Goal: Task Accomplishment & Management: Manage account settings

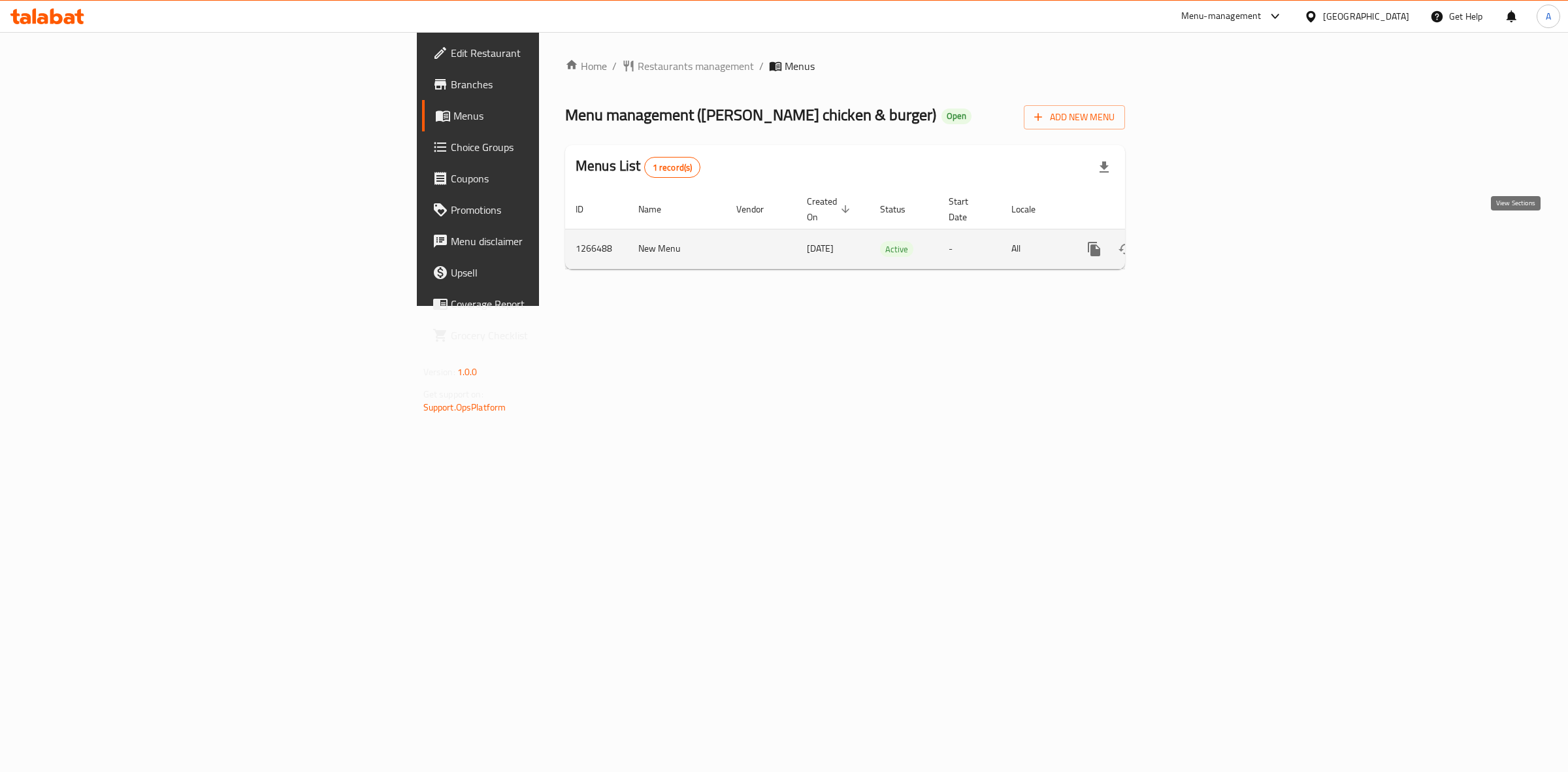
click at [1194, 243] on icon "enhanced table" at bounding box center [1187, 249] width 11 height 11
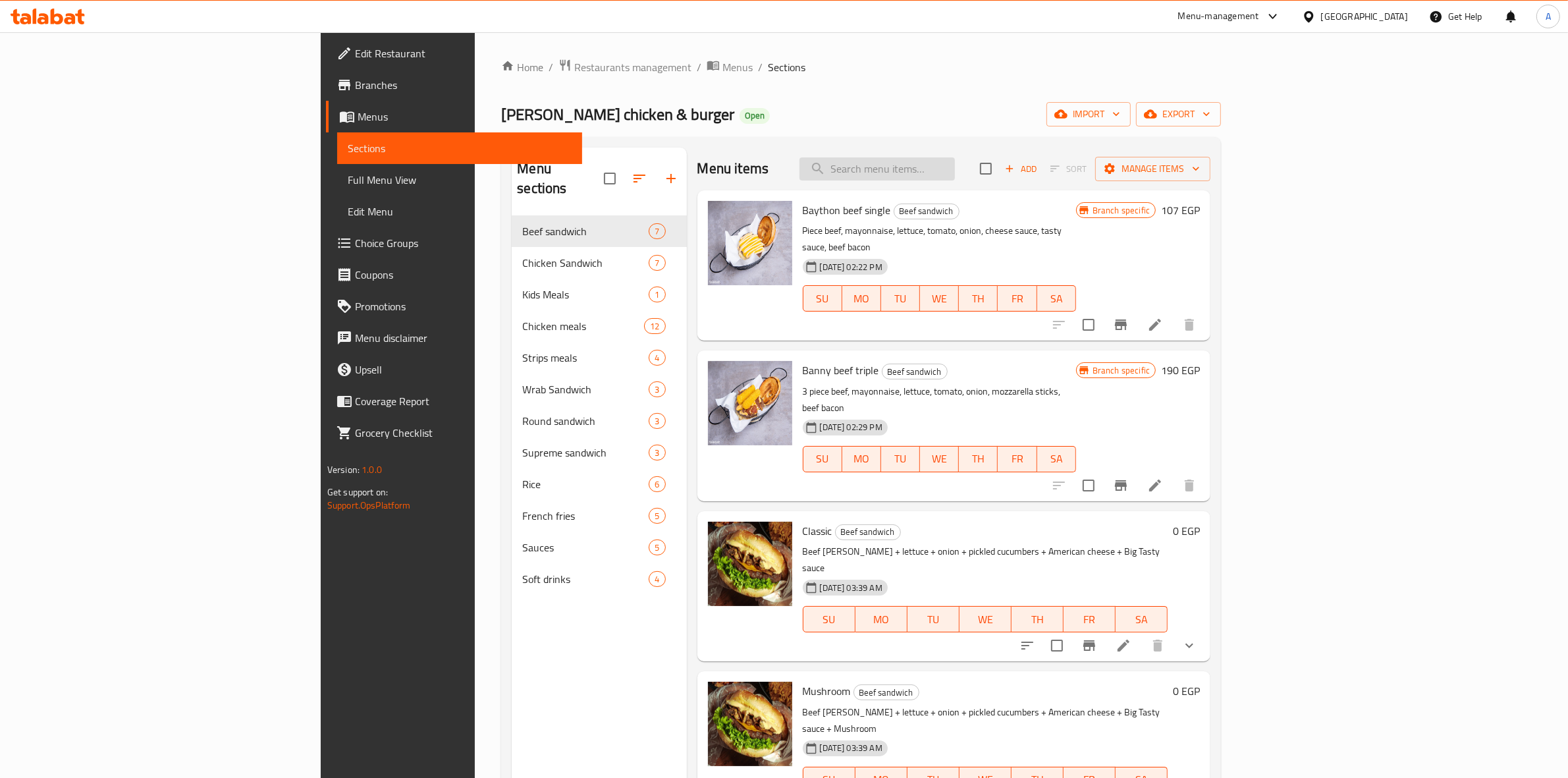
click at [955, 173] on input "search" at bounding box center [877, 169] width 155 height 23
paste input "Cheese Fries Bacon"
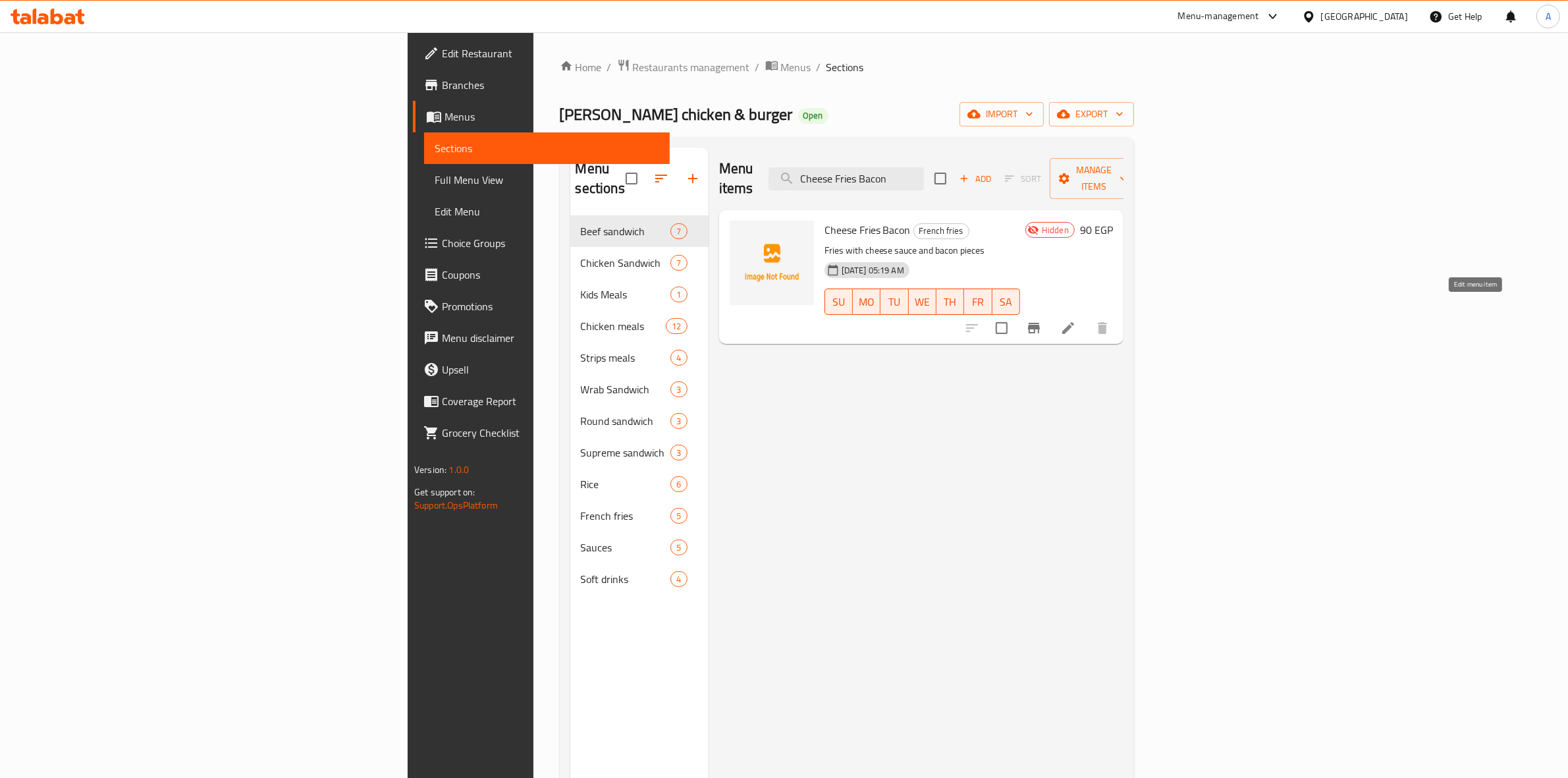
type input "Cheese Fries Bacon"
click at [1077, 320] on icon at bounding box center [1068, 327] width 16 height 16
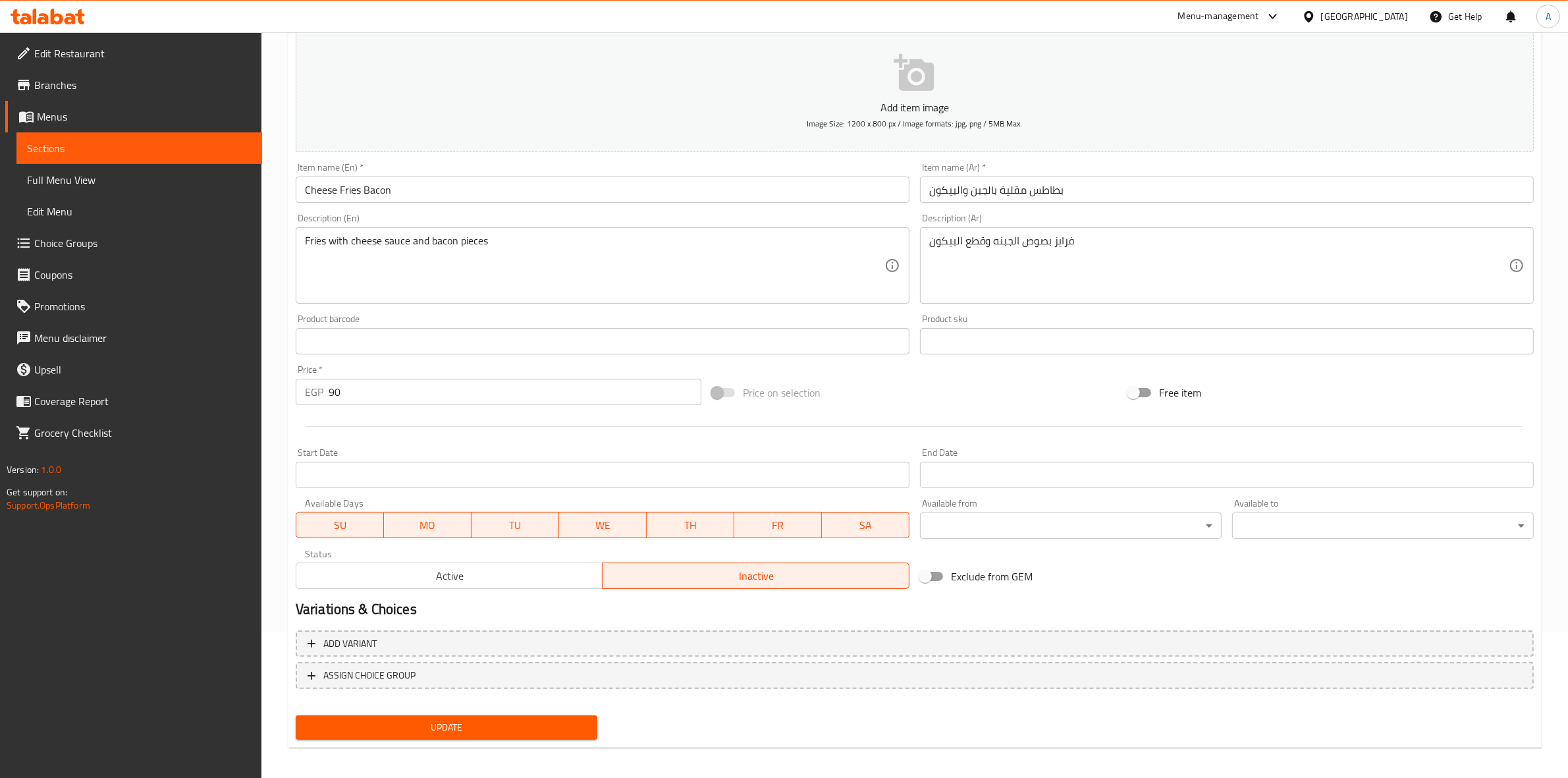
scroll to position [150, 0]
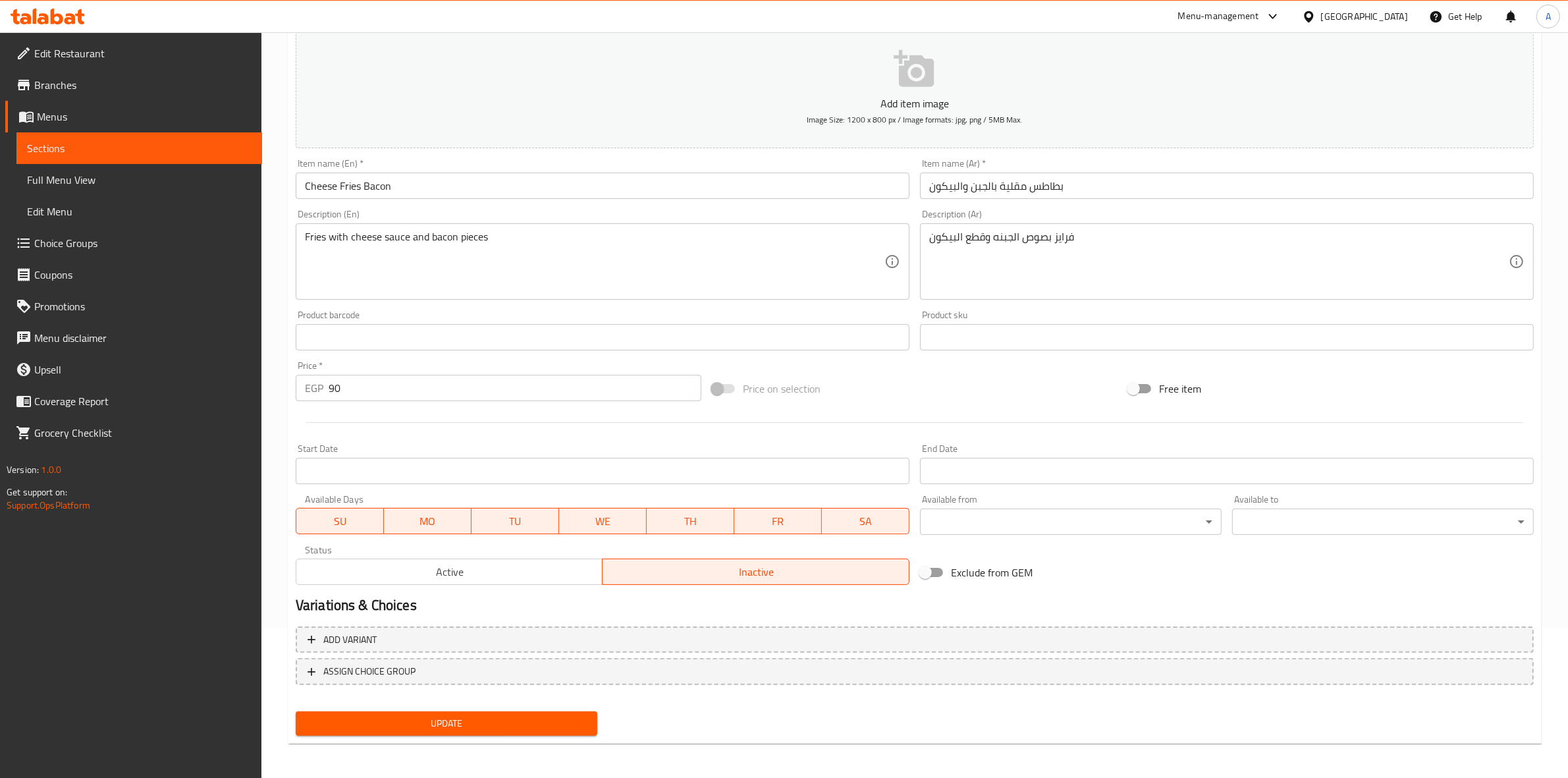
drag, startPoint x: 1405, startPoint y: 563, endPoint x: 1333, endPoint y: 553, distance: 72.7
click at [1405, 563] on div "Add item image Image Size: 1200 x 800 px / Image formats: jpg, png / 5MB Max. I…" at bounding box center [915, 306] width 1249 height 567
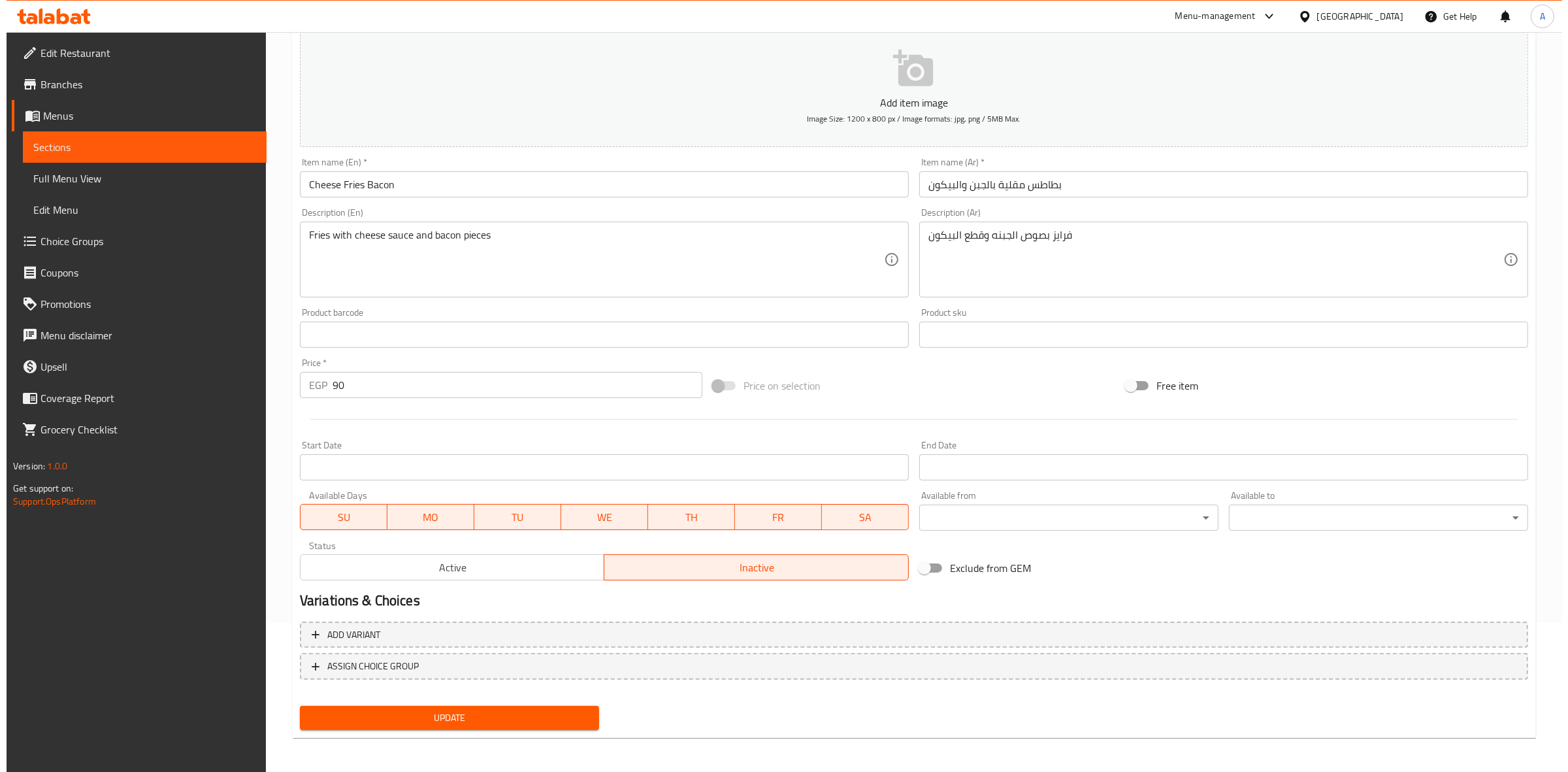
scroll to position [0, 0]
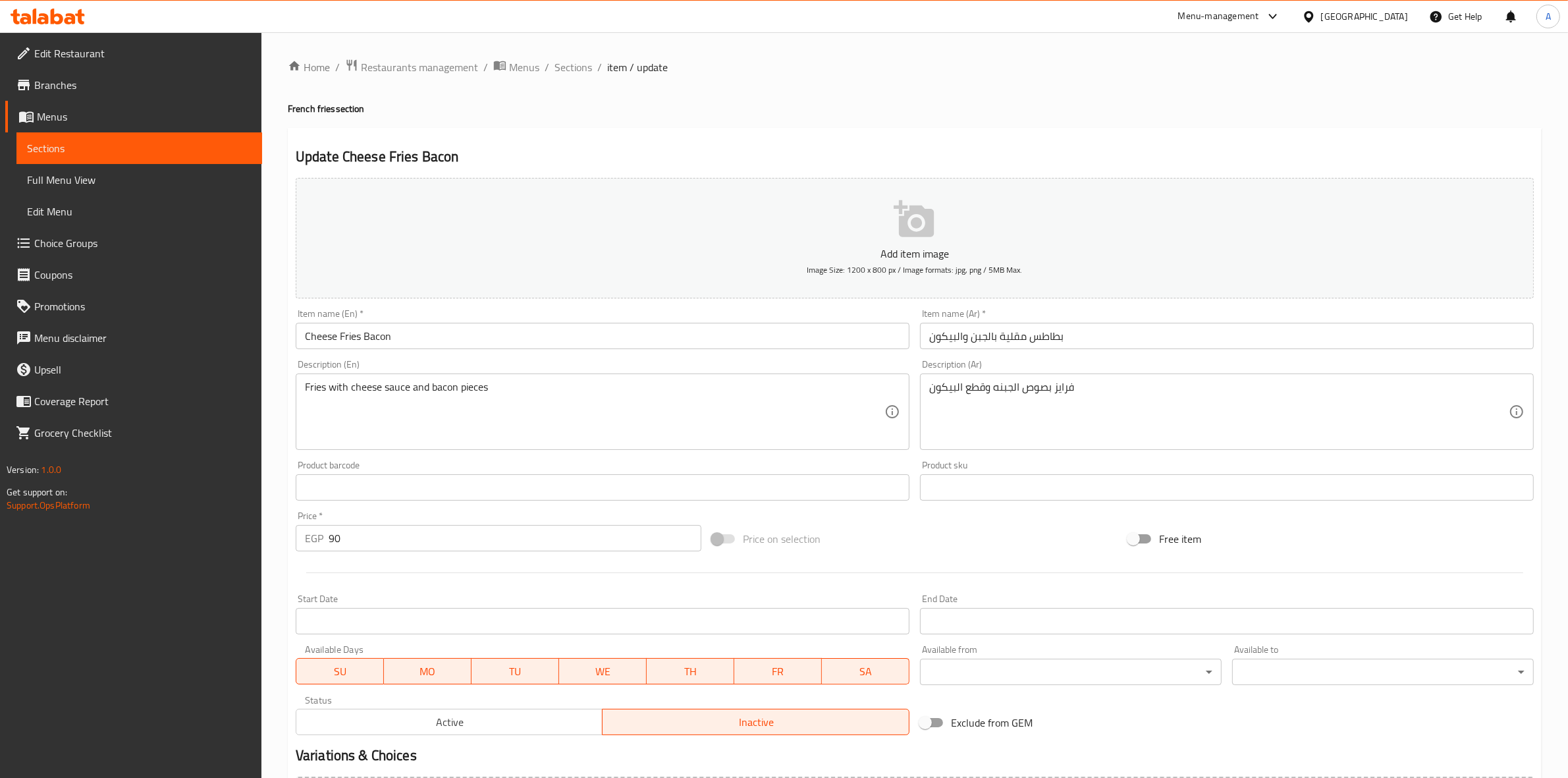
drag, startPoint x: 583, startPoint y: 62, endPoint x: 585, endPoint y: 79, distance: 17.1
click at [583, 62] on span "Sections" at bounding box center [573, 67] width 38 height 16
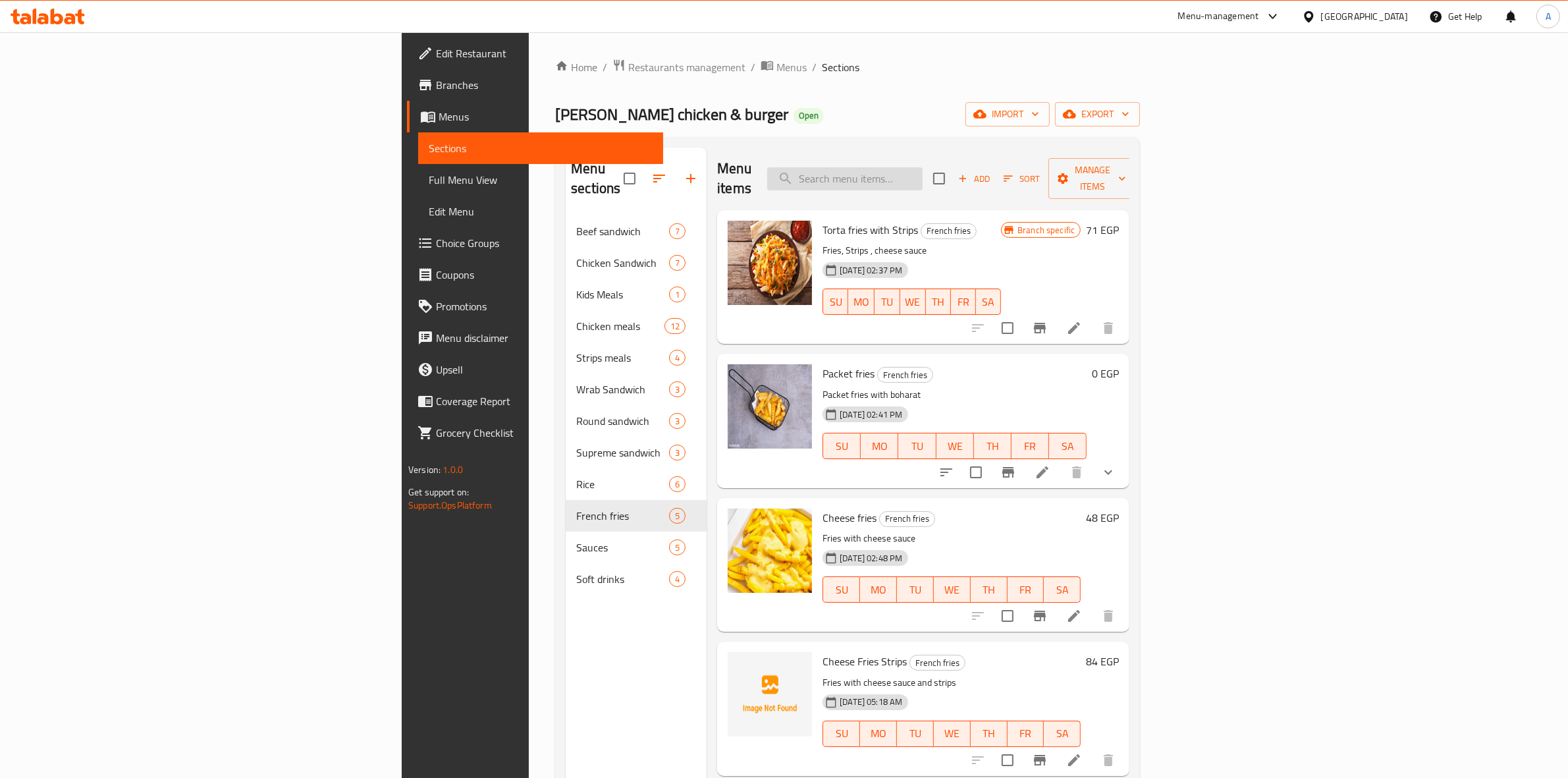
click at [923, 168] on input "search" at bounding box center [845, 179] width 155 height 23
click at [923, 178] on input "search" at bounding box center [845, 179] width 155 height 23
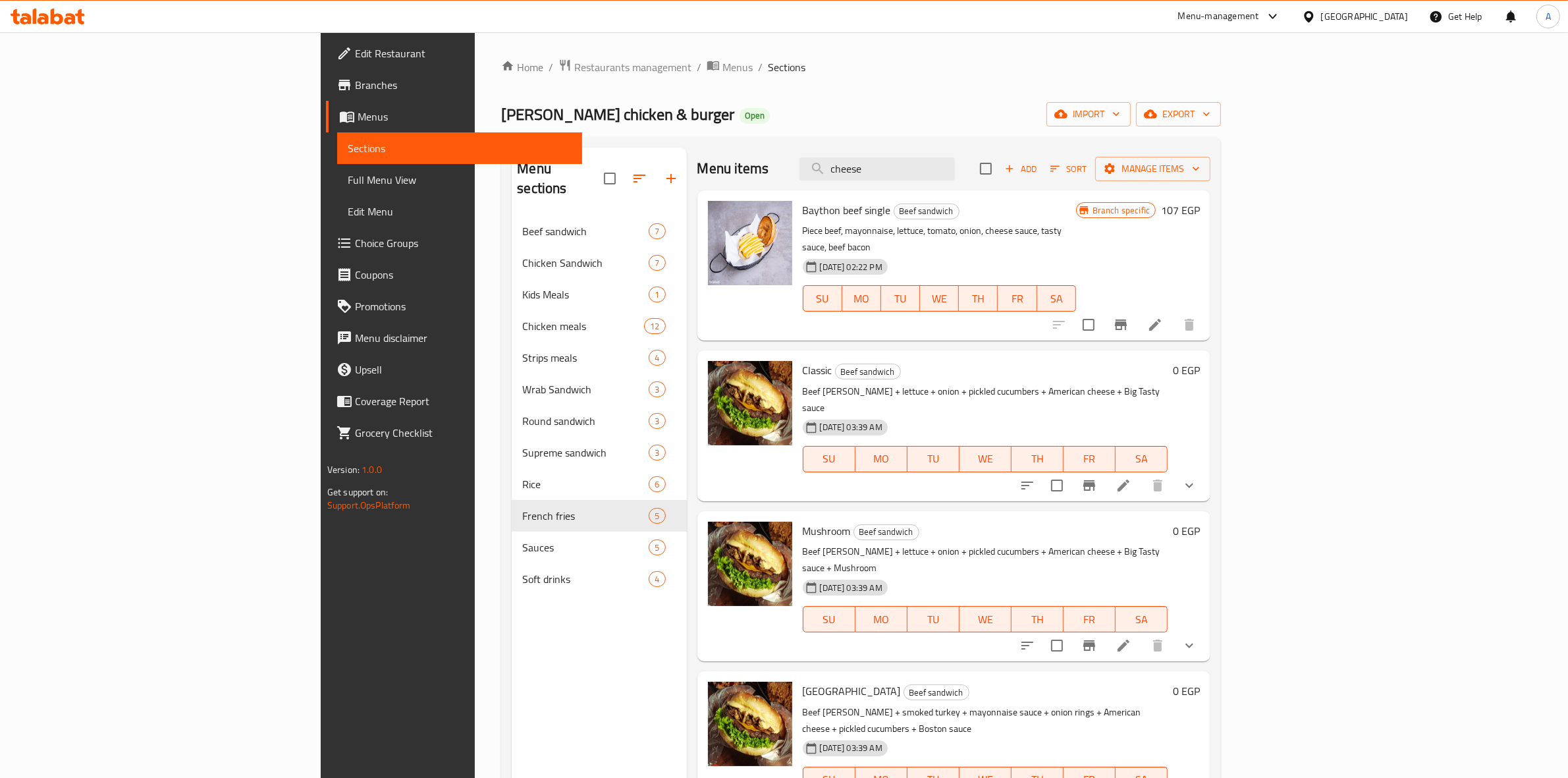
click at [1044, 103] on div "[PERSON_NAME] chicken & burger Open import export" at bounding box center [861, 115] width 720 height 25
click at [955, 165] on input "cheese" at bounding box center [877, 169] width 155 height 23
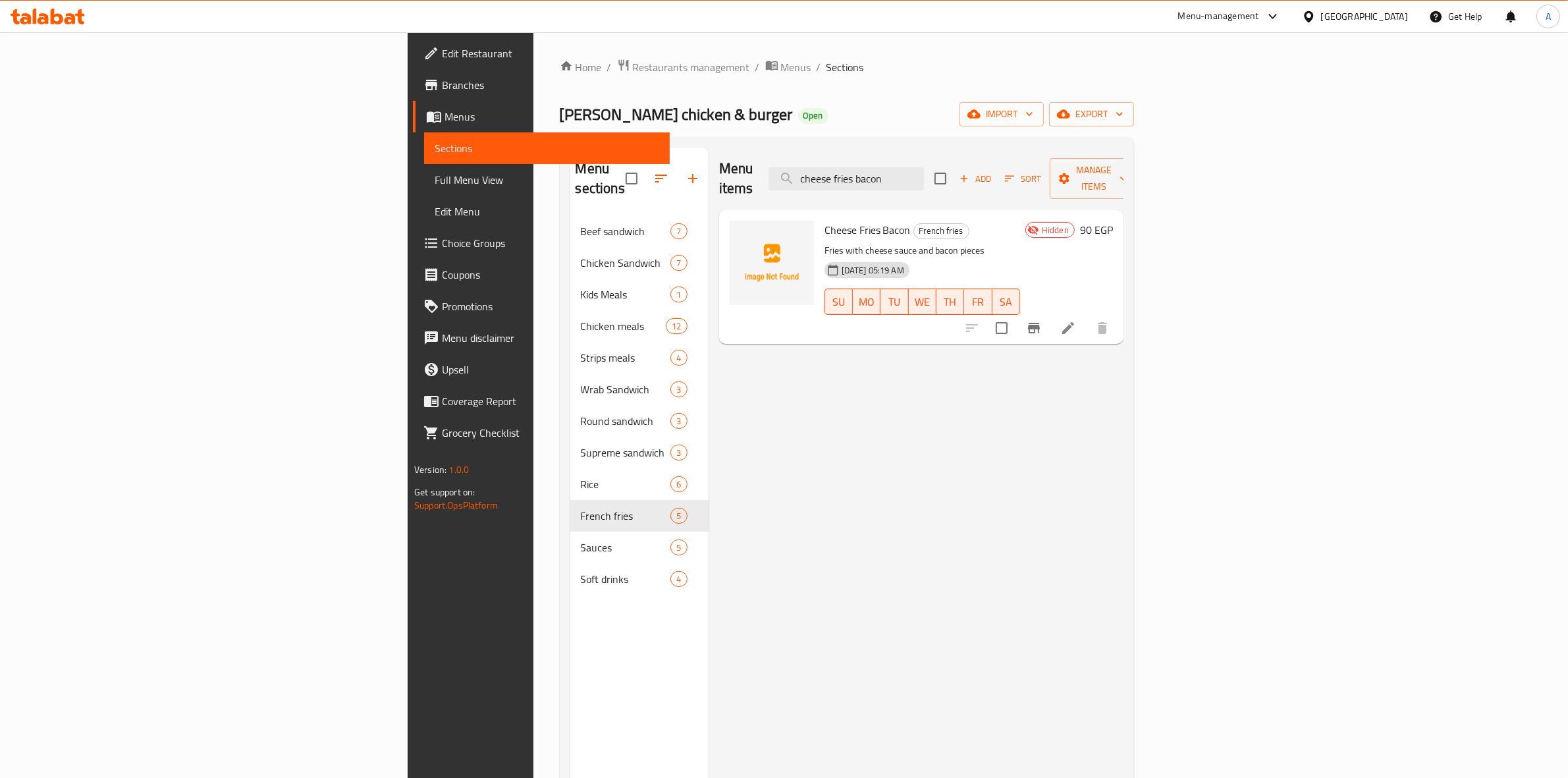
type input "cheese fries bacon"
click at [902, 676] on div "Menu items cheese fries bacon Add Sort Manage items Cheese Fries Bacon French f…" at bounding box center [917, 537] width 415 height 778
click at [936, 726] on div "Menu items cheese fries bacon Add Sort Manage items Cheese Fries Bacon French f…" at bounding box center [917, 537] width 415 height 778
click at [1114, 291] on div "Hidden 90 EGP" at bounding box center [1067, 277] width 93 height 112
click at [1074, 322] on icon at bounding box center [1068, 327] width 12 height 12
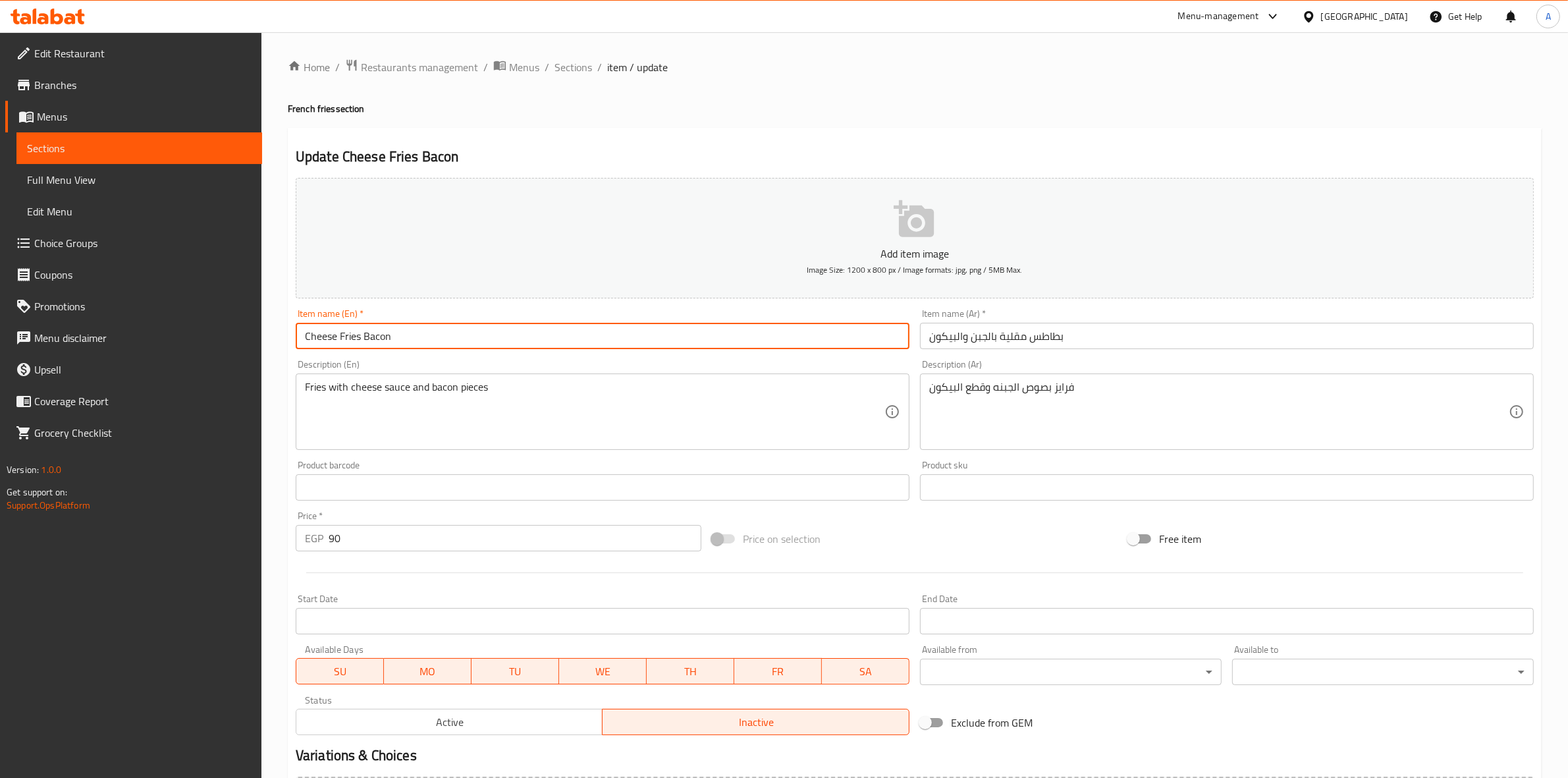
drag, startPoint x: 415, startPoint y: 337, endPoint x: 5, endPoint y: 307, distance: 411.1
click at [5, 307] on div "Edit Restaurant Branches Menus Sections Full Menu View Edit Menu Choice Groups …" at bounding box center [784, 481] width 1568 height 898
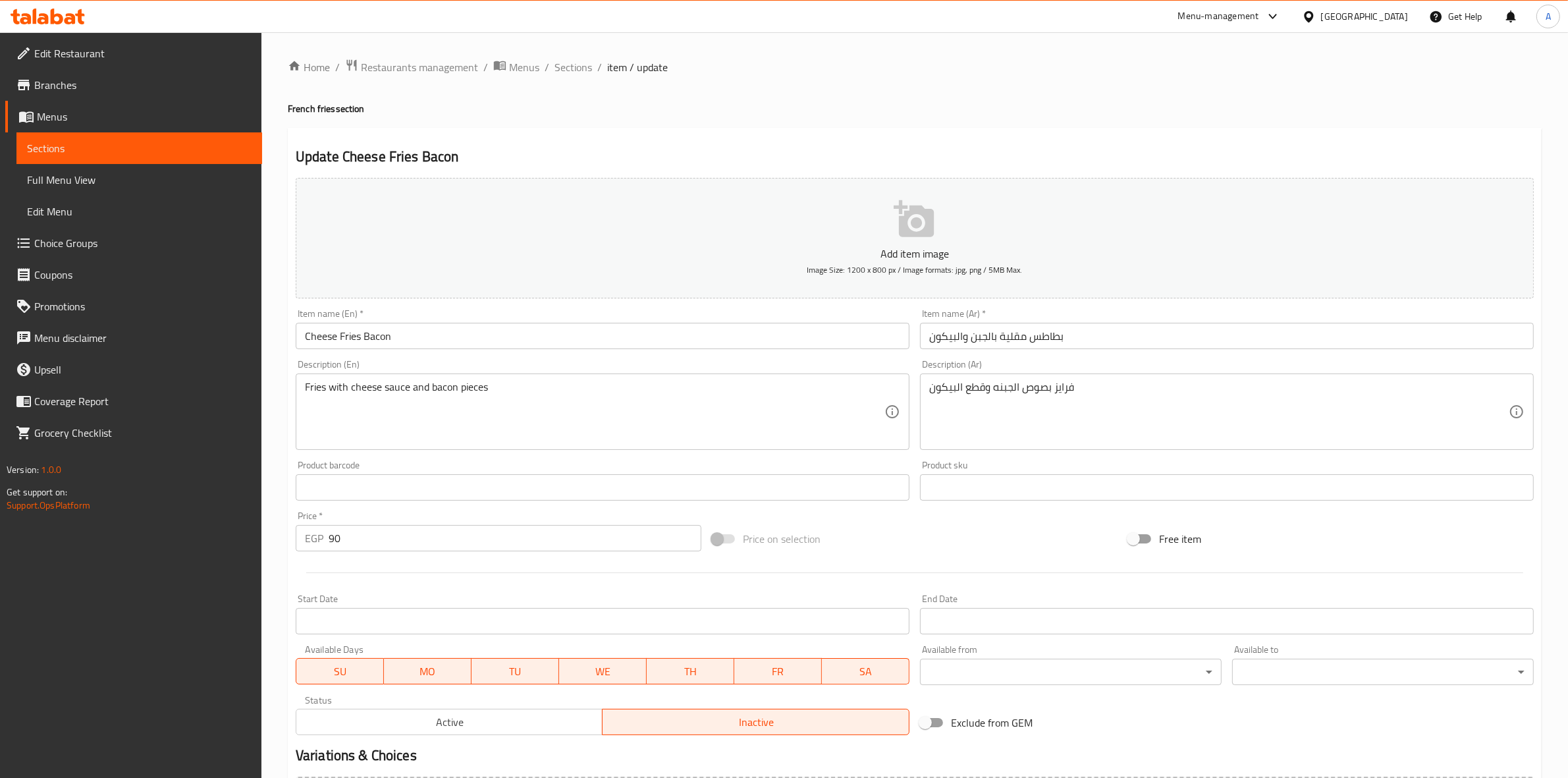
drag, startPoint x: 761, startPoint y: 98, endPoint x: 576, endPoint y: 86, distance: 185.4
click at [759, 98] on div "Home / Restaurants management / Menus / Sections / item / update French fries s…" at bounding box center [914, 481] width 1254 height 846
click at [581, 69] on span "Sections" at bounding box center [573, 67] width 38 height 16
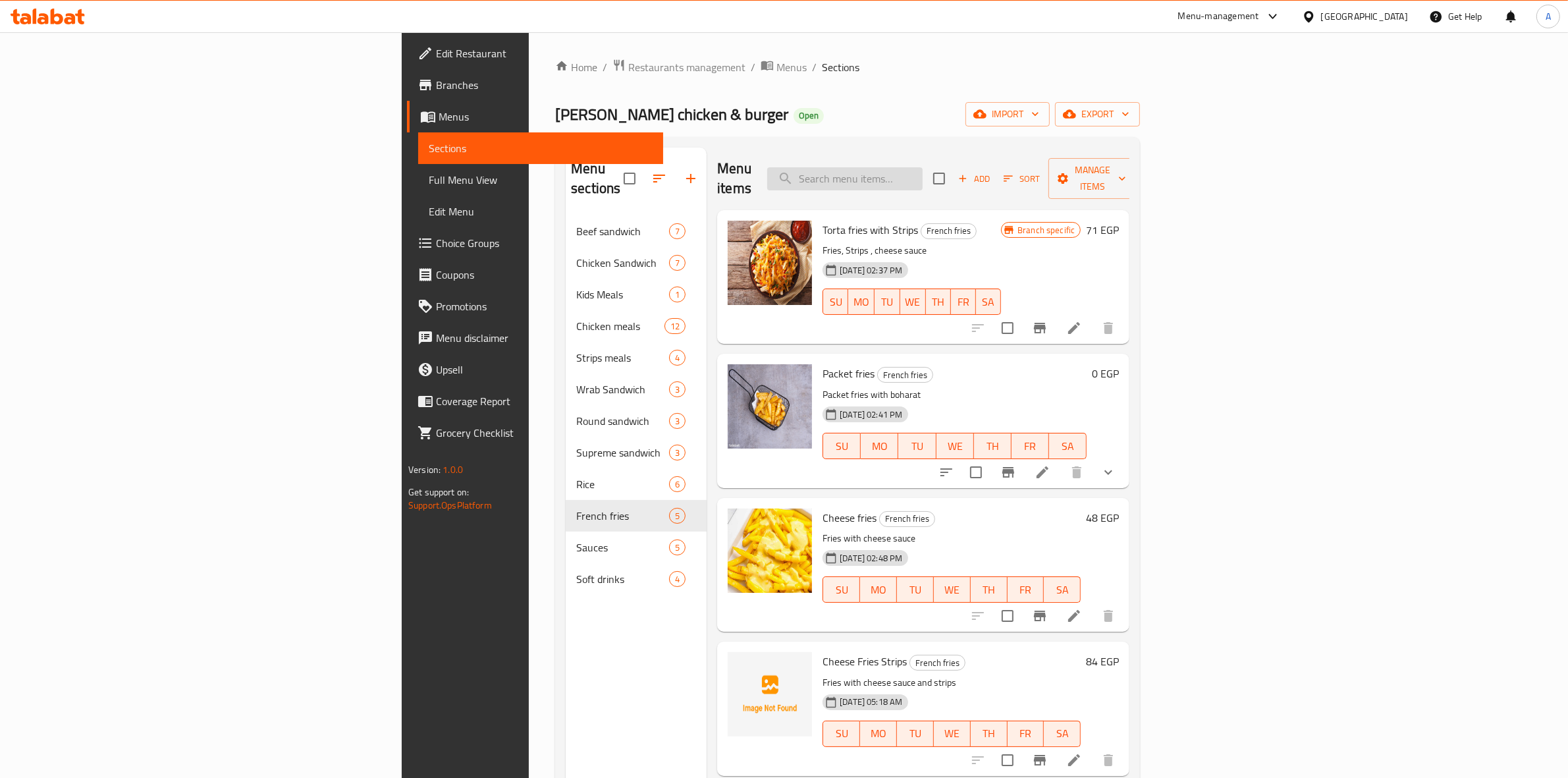
click at [923, 168] on input "search" at bounding box center [845, 179] width 155 height 23
paste input "Cheese Fries Bacon"
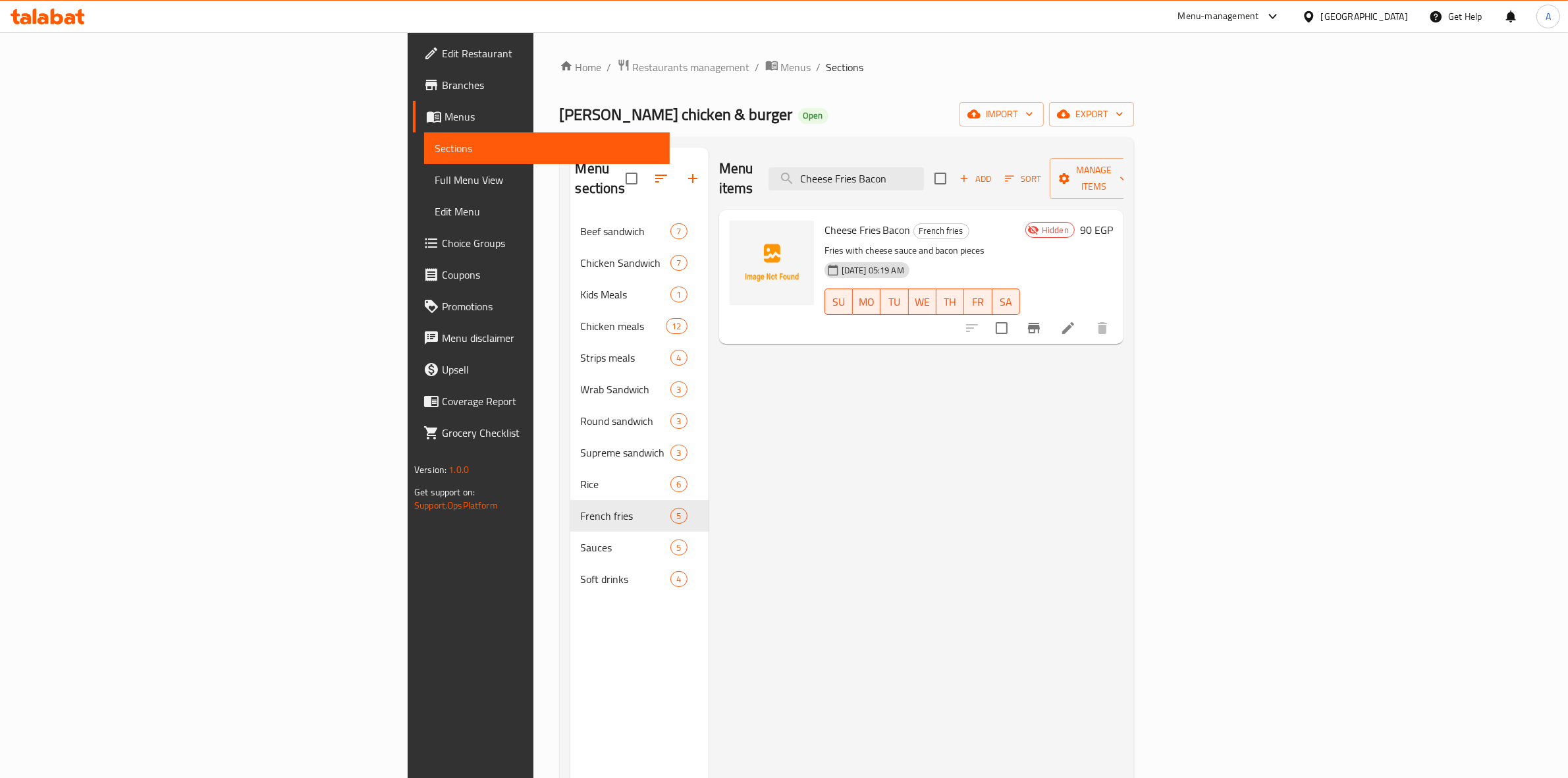
type input "Cheese Fries Bacon"
click at [1134, 104] on div "[PERSON_NAME] chicken & burger Open import export" at bounding box center [847, 115] width 574 height 25
click at [1074, 322] on icon at bounding box center [1068, 327] width 12 height 12
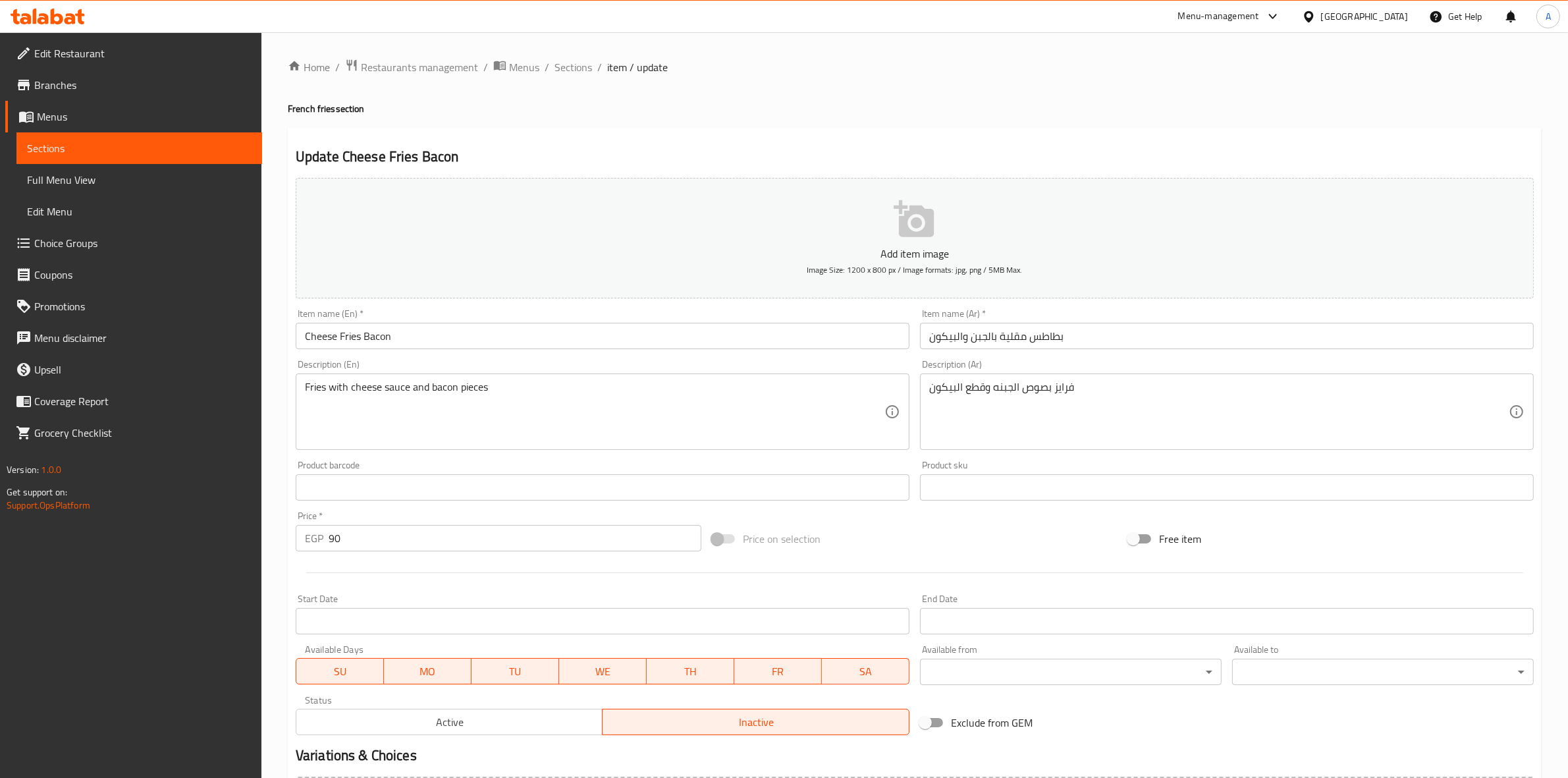
click at [687, 130] on div "Update Cheese Fries Bacon Add item image Image Size: 1200 x 800 px / Image form…" at bounding box center [914, 510] width 1254 height 766
click at [576, 63] on span "Sections" at bounding box center [573, 67] width 38 height 16
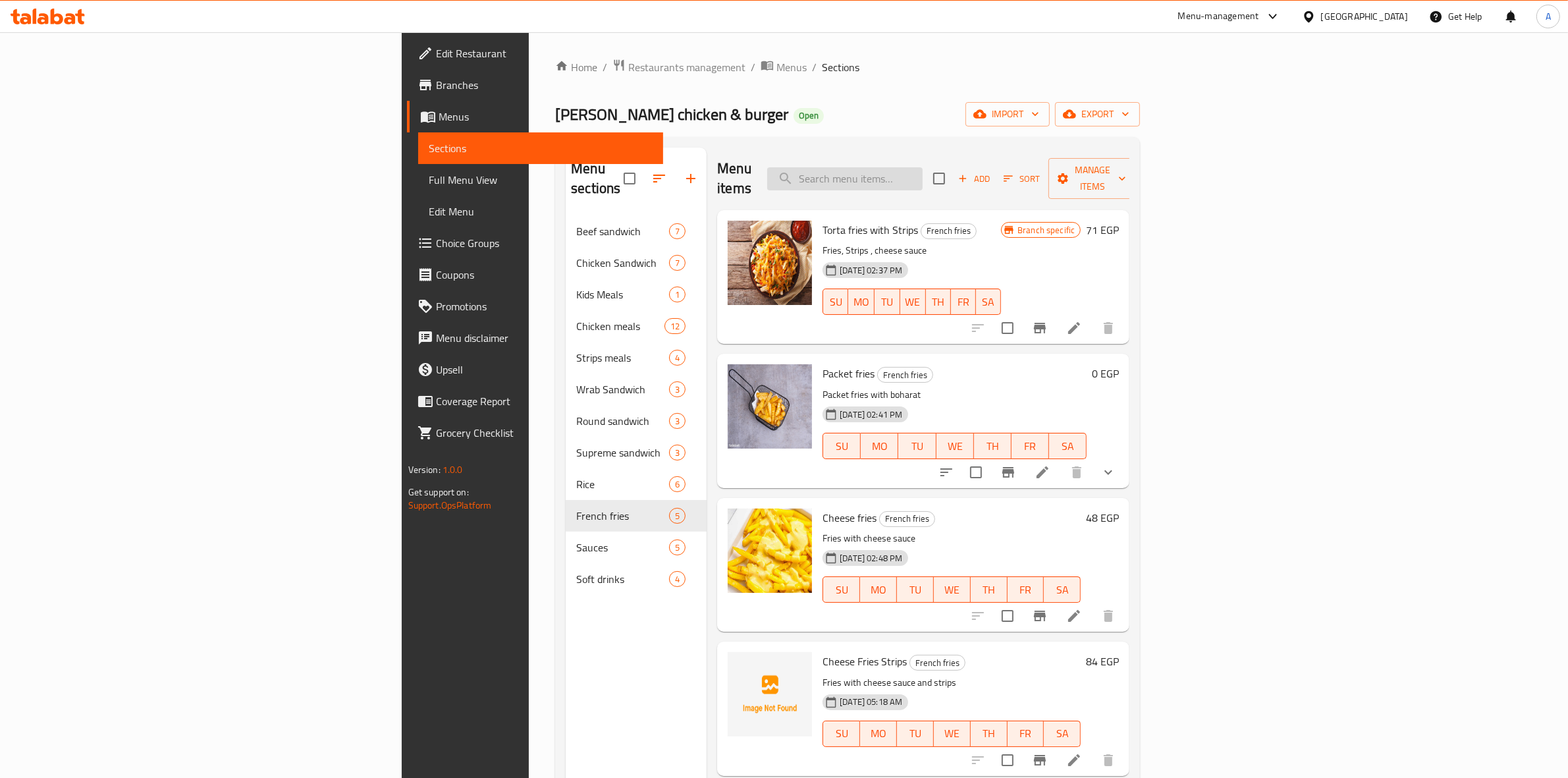
click at [923, 168] on input "search" at bounding box center [845, 179] width 155 height 23
paste input "Cheese Fries Bacon"
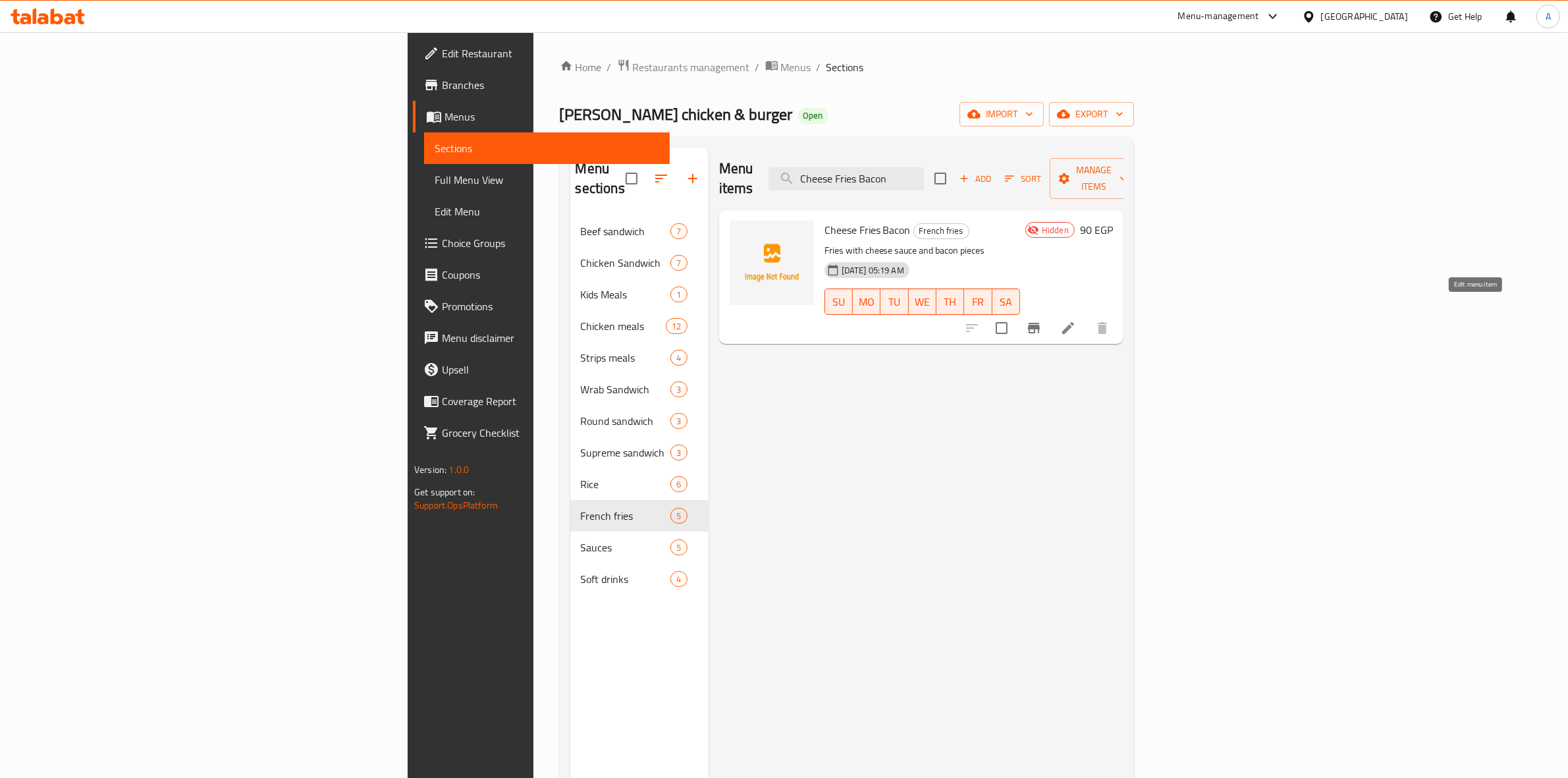
type input "Cheese Fries Bacon"
click at [1074, 322] on icon at bounding box center [1068, 327] width 12 height 12
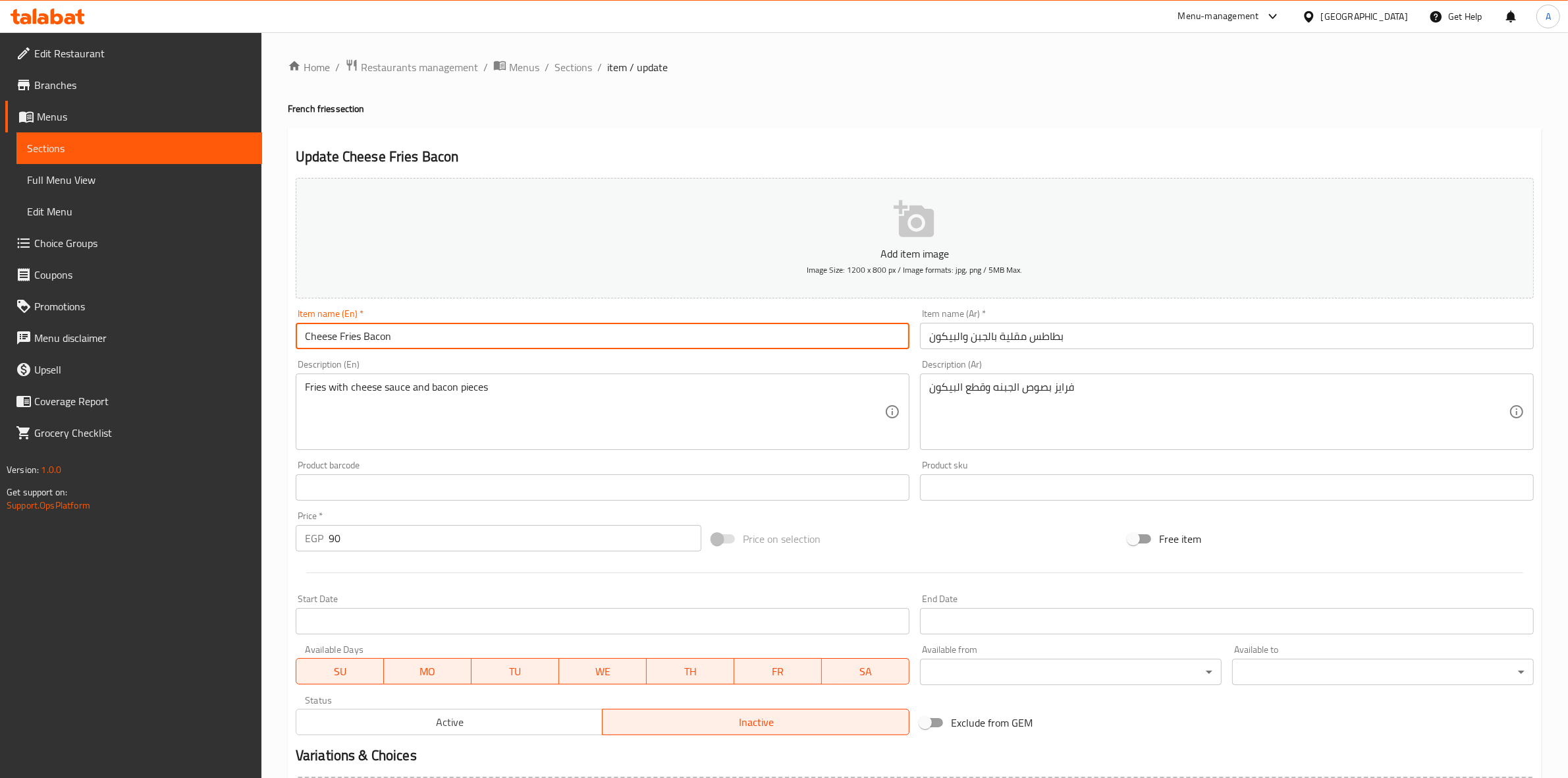
drag, startPoint x: 428, startPoint y: 339, endPoint x: 166, endPoint y: 333, distance: 262.1
click at [167, 333] on div "Edit Restaurant Branches Menus Sections Full Menu View Edit Menu Choice Groups …" at bounding box center [784, 481] width 1568 height 898
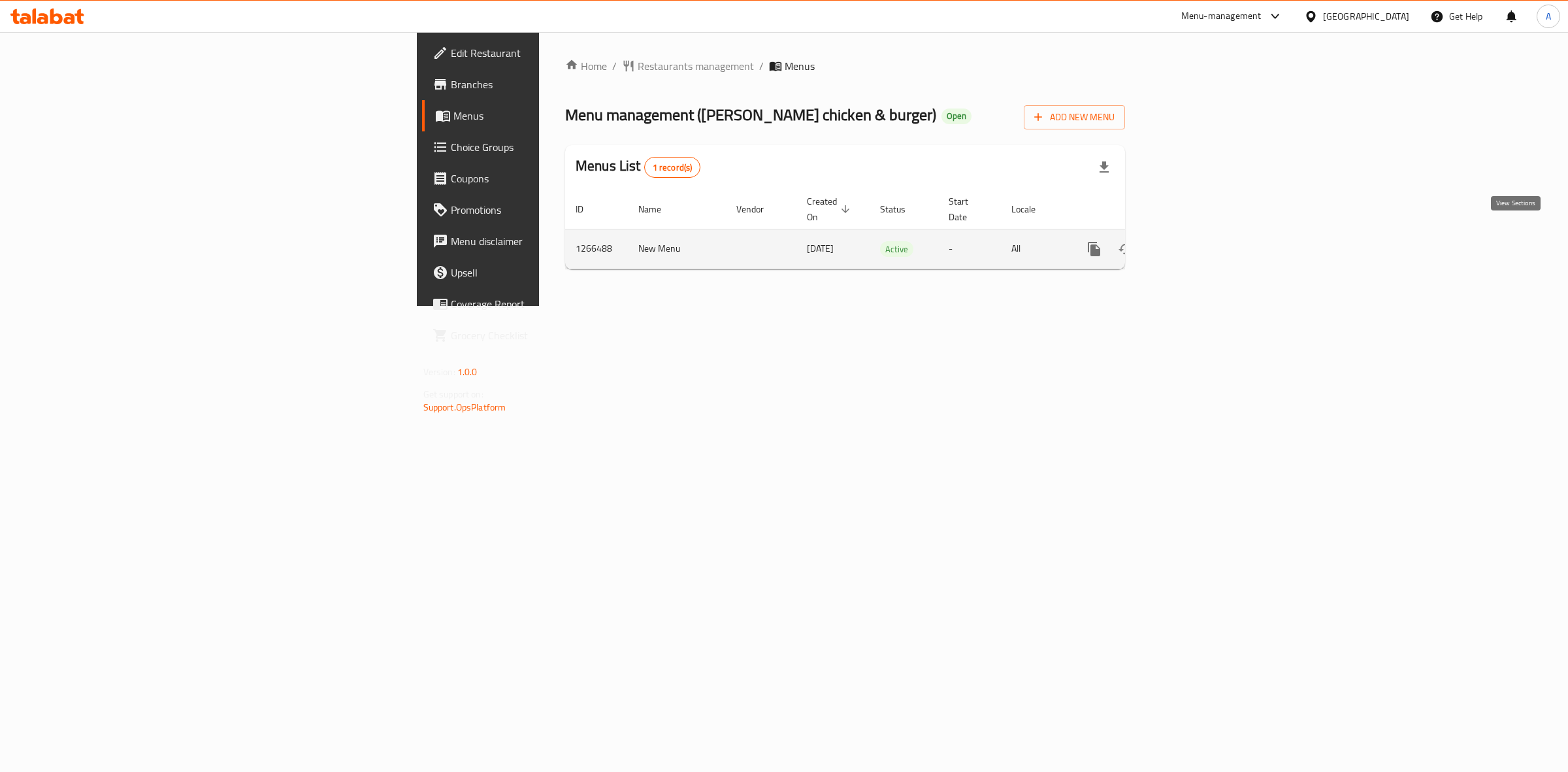
click at [1196, 241] on icon "enhanced table" at bounding box center [1188, 249] width 16 height 16
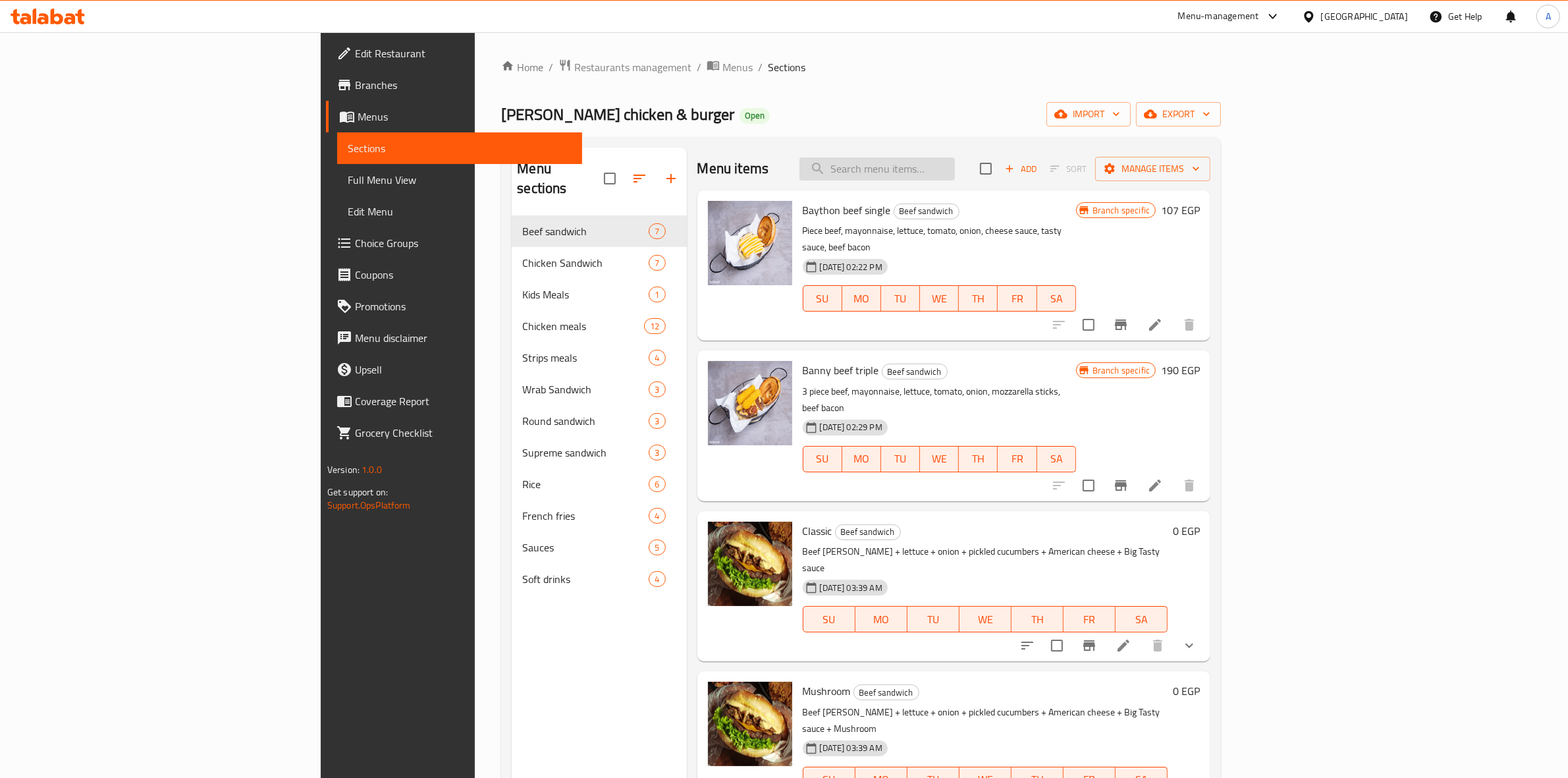
click at [955, 180] on input "search" at bounding box center [877, 169] width 155 height 23
paste input "Cheese Fries Bacon"
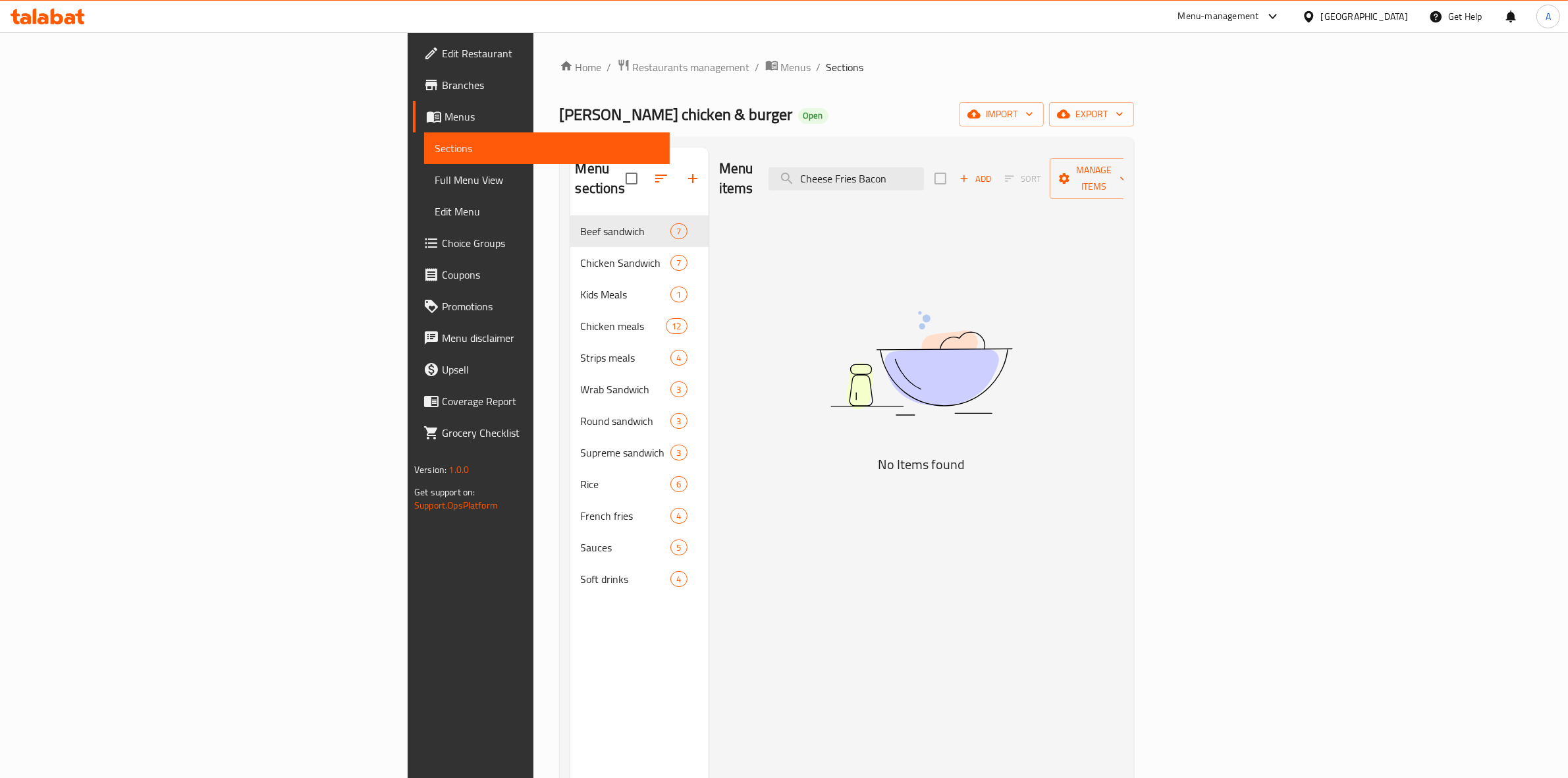
type input "Cheese Fries Bacon"
drag, startPoint x: 1446, startPoint y: 399, endPoint x: 1407, endPoint y: 25, distance: 376.0
click at [1124, 382] on div "Menu items Cheese Fries Bacon Add Sort Manage items No Items found" at bounding box center [917, 537] width 415 height 778
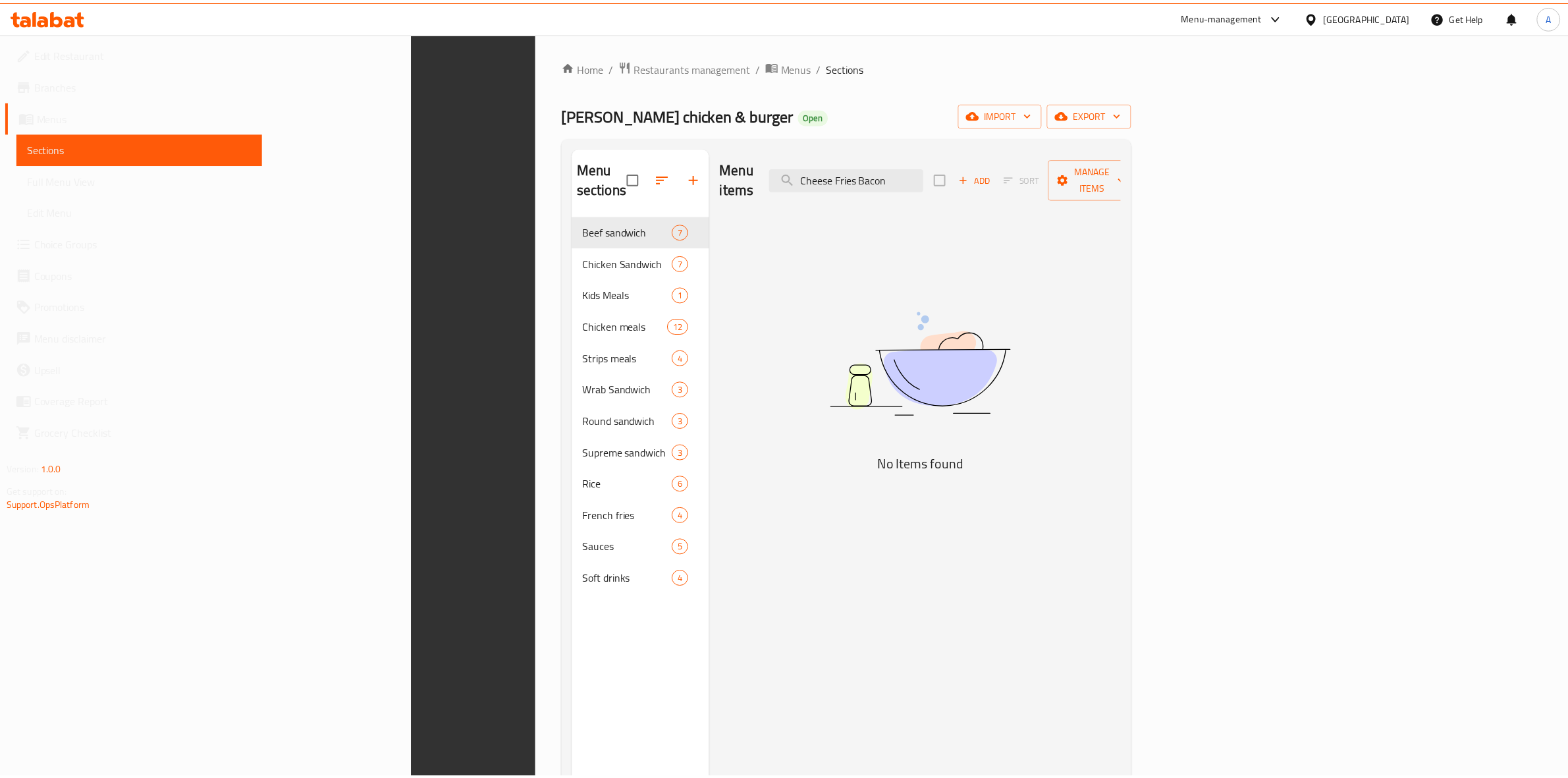
scroll to position [185, 0]
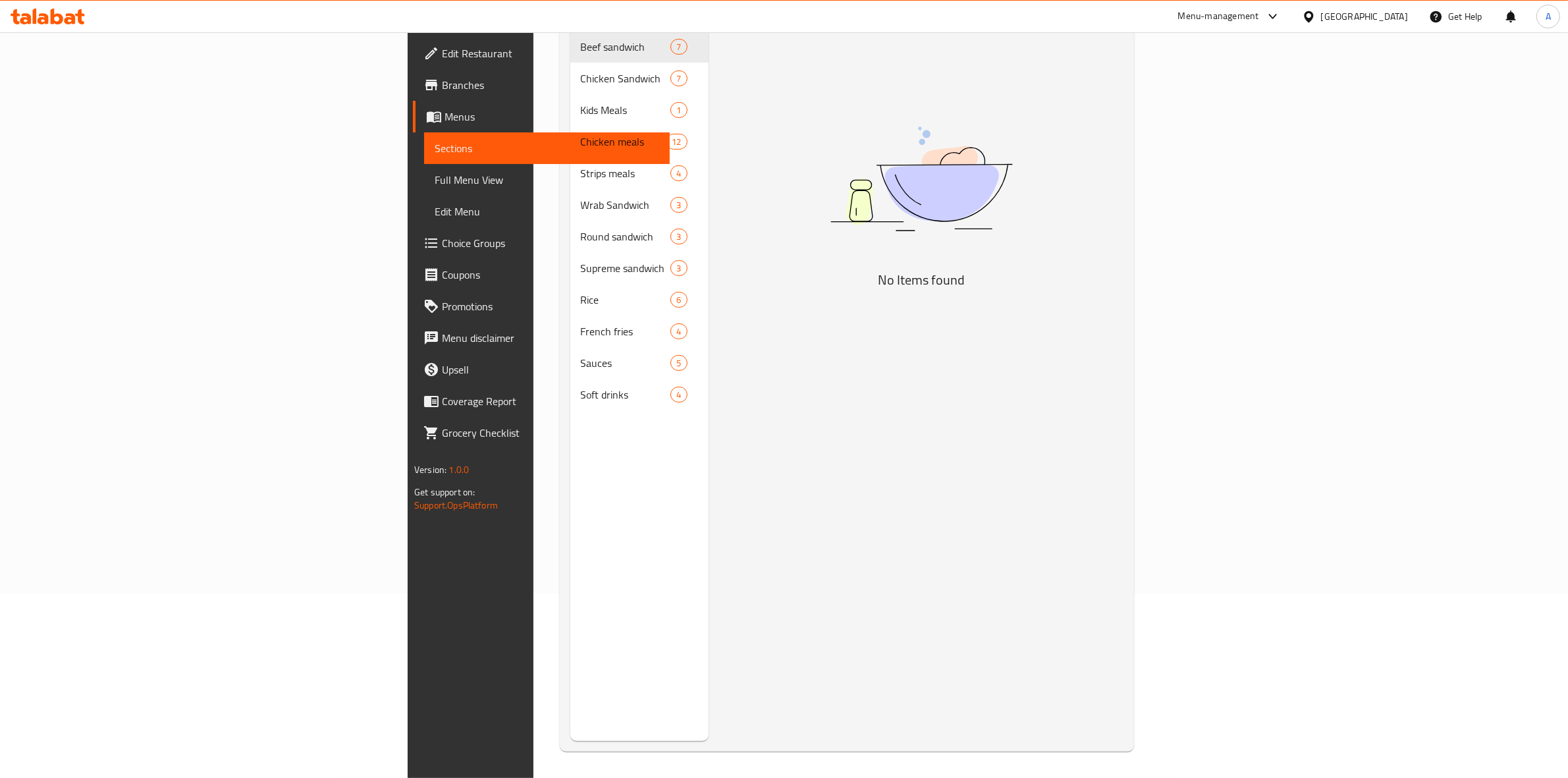
drag, startPoint x: 1327, startPoint y: 310, endPoint x: 1343, endPoint y: 199, distance: 112.1
click at [1124, 306] on div "Menu items Cheese Fries Bacon Add Sort Manage items No Items found" at bounding box center [917, 352] width 415 height 778
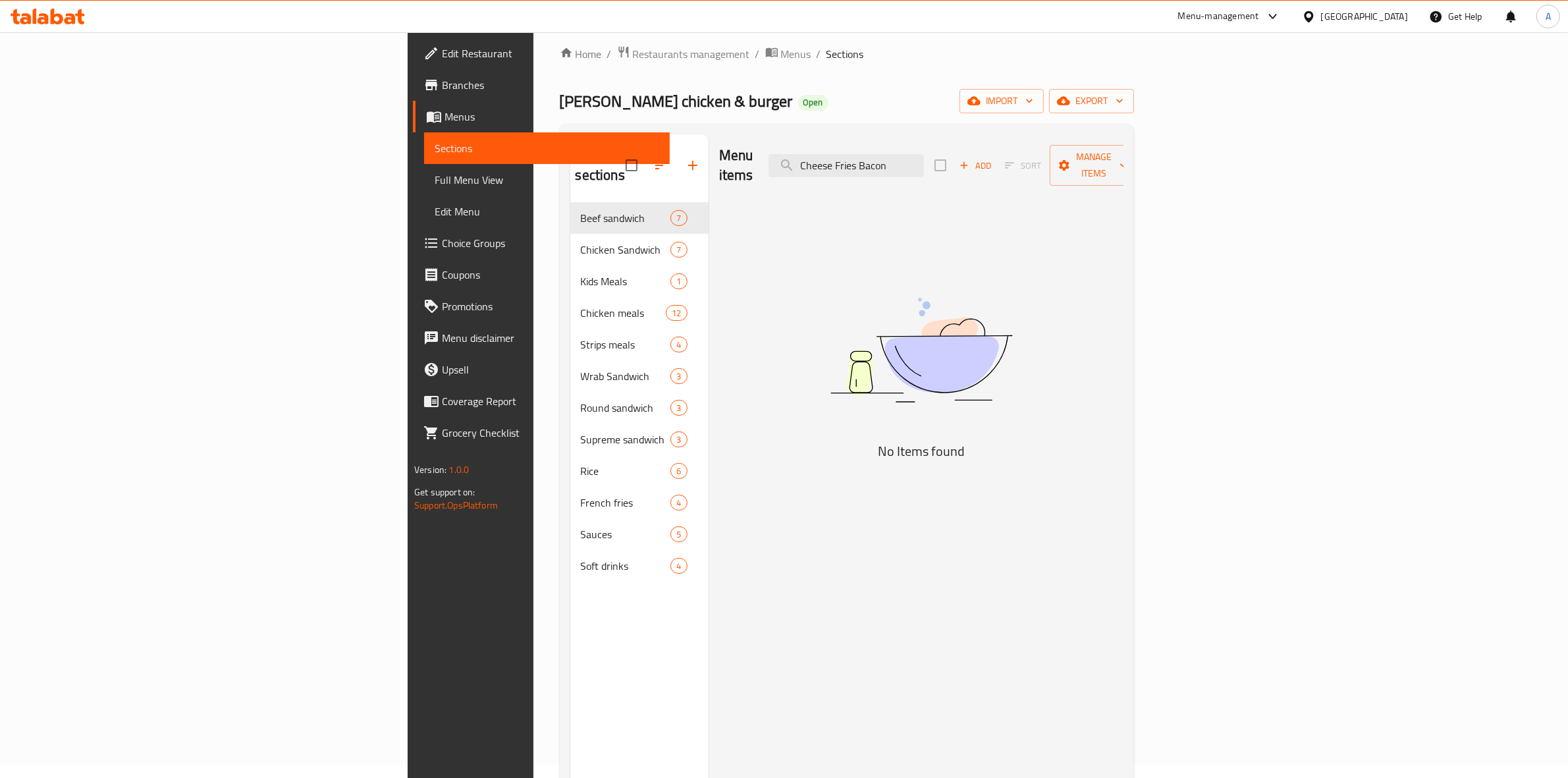
scroll to position [0, 0]
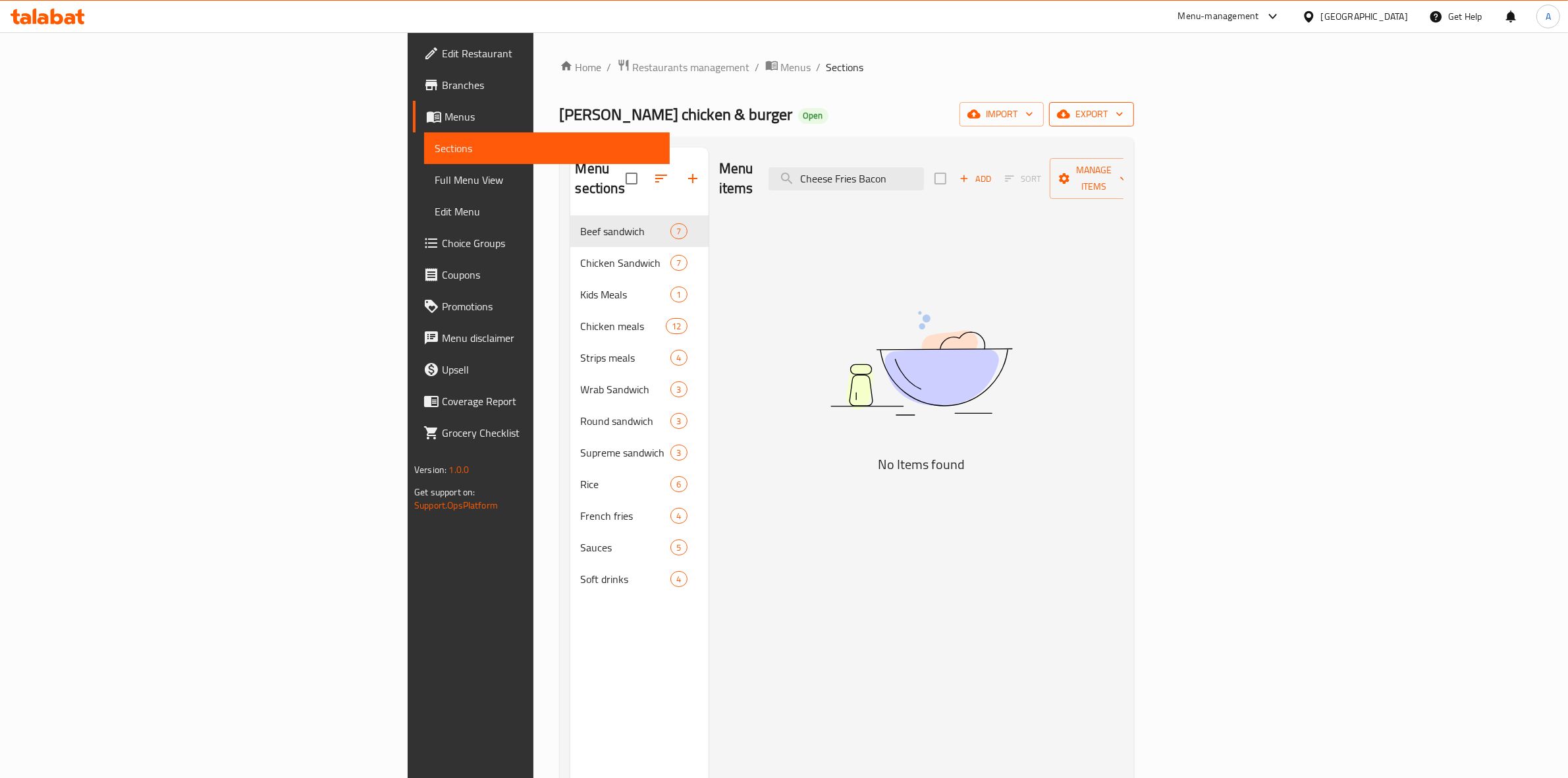
click at [1124, 120] on span "export" at bounding box center [1091, 114] width 64 height 16
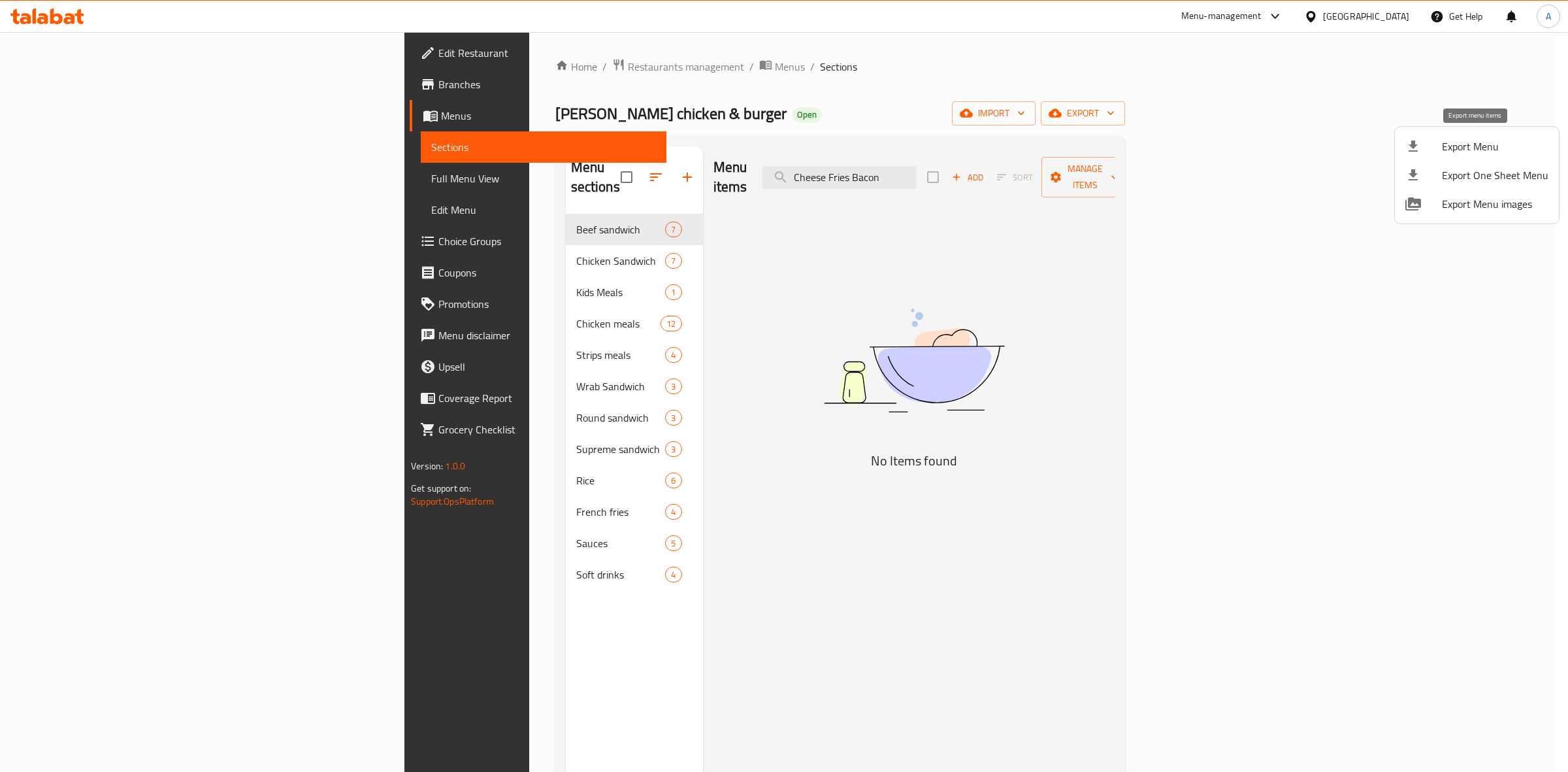
click at [1464, 148] on span "Export Menu" at bounding box center [1495, 146] width 107 height 16
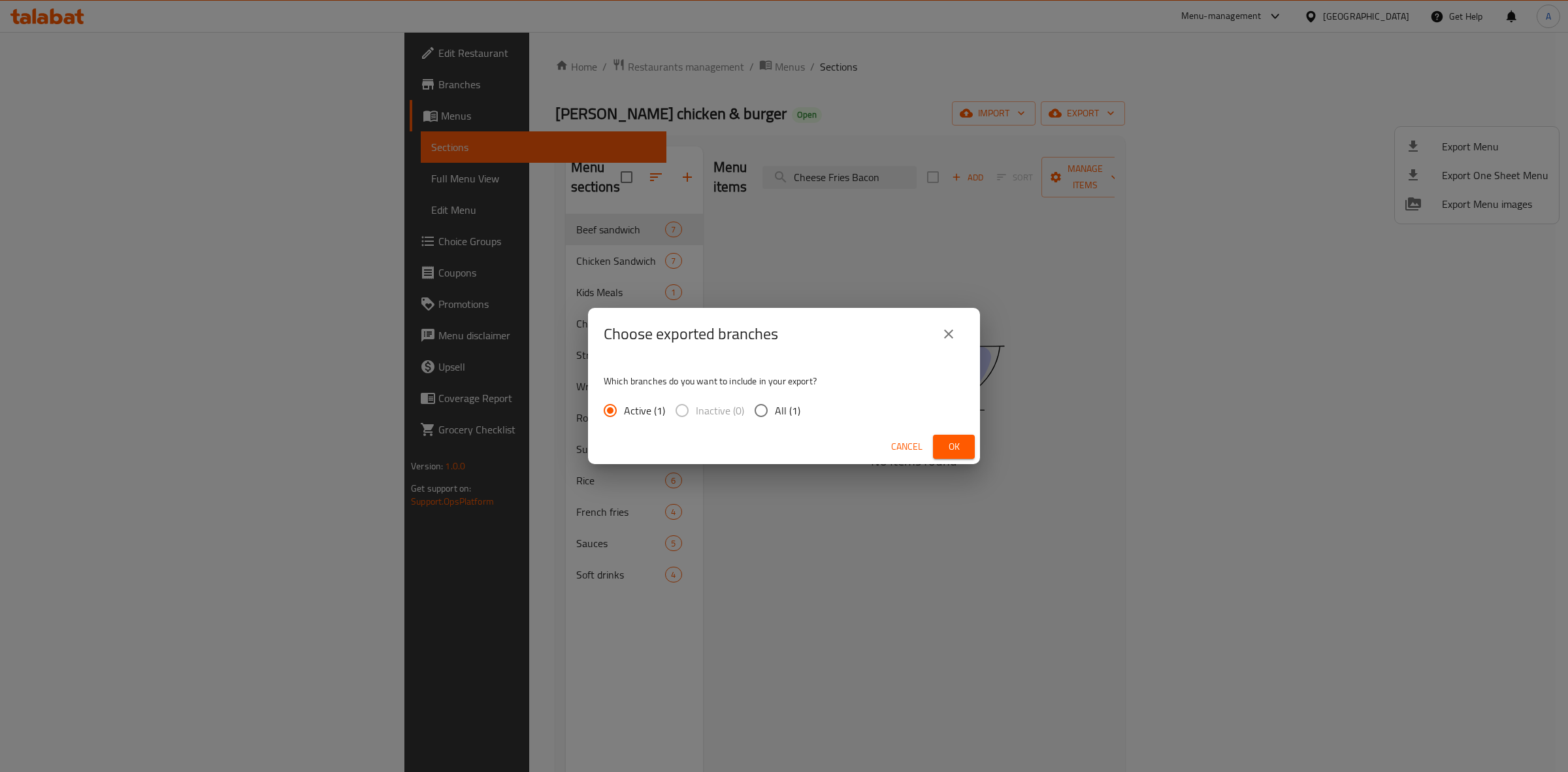
click at [795, 408] on span "All (1)" at bounding box center [787, 410] width 25 height 16
click at [775, 408] on input "All (1)" at bounding box center [761, 410] width 27 height 27
radio input "true"
click at [974, 438] on button "Ok" at bounding box center [953, 447] width 42 height 24
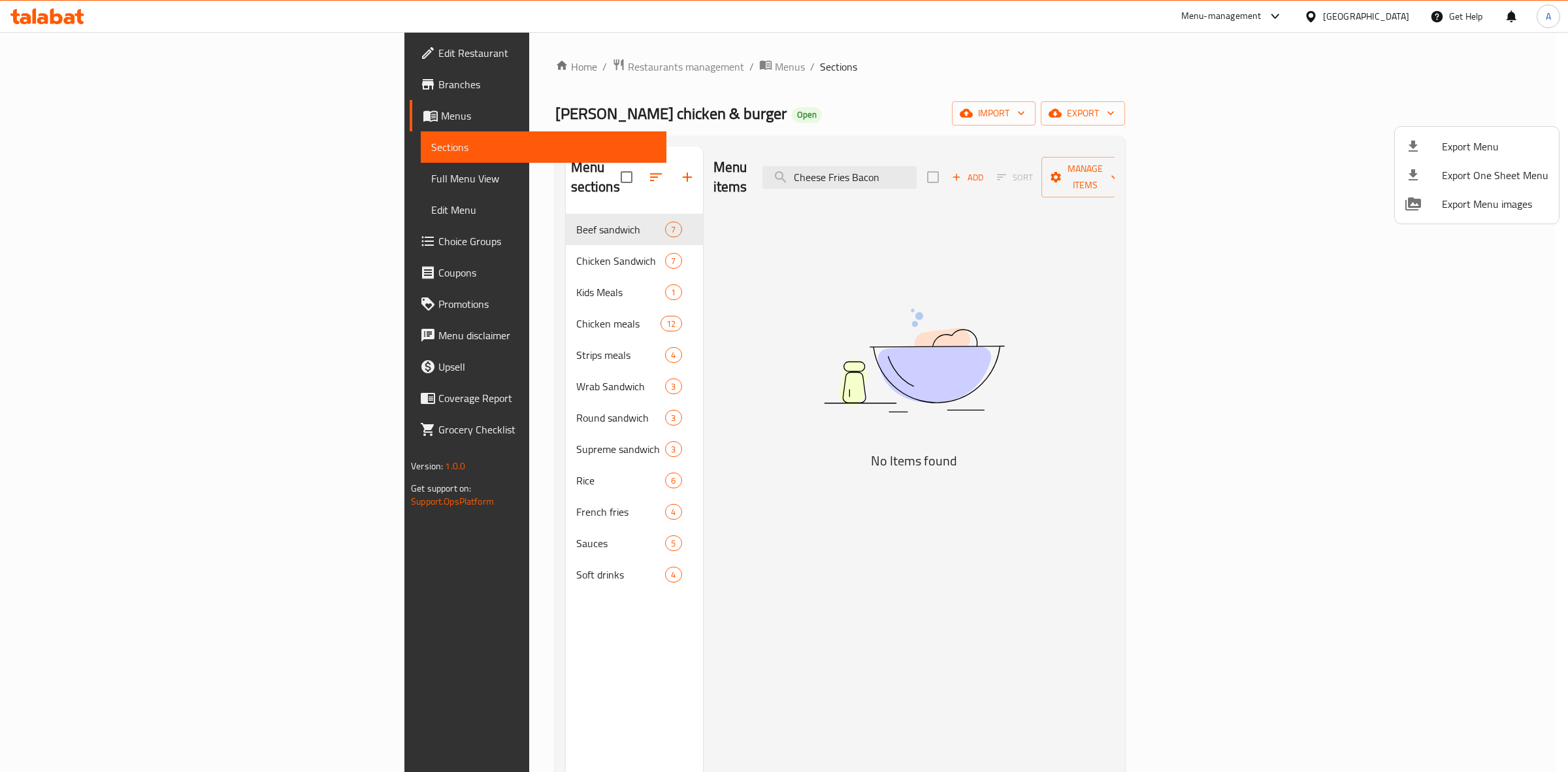
click at [30, 18] on div at bounding box center [784, 386] width 1568 height 772
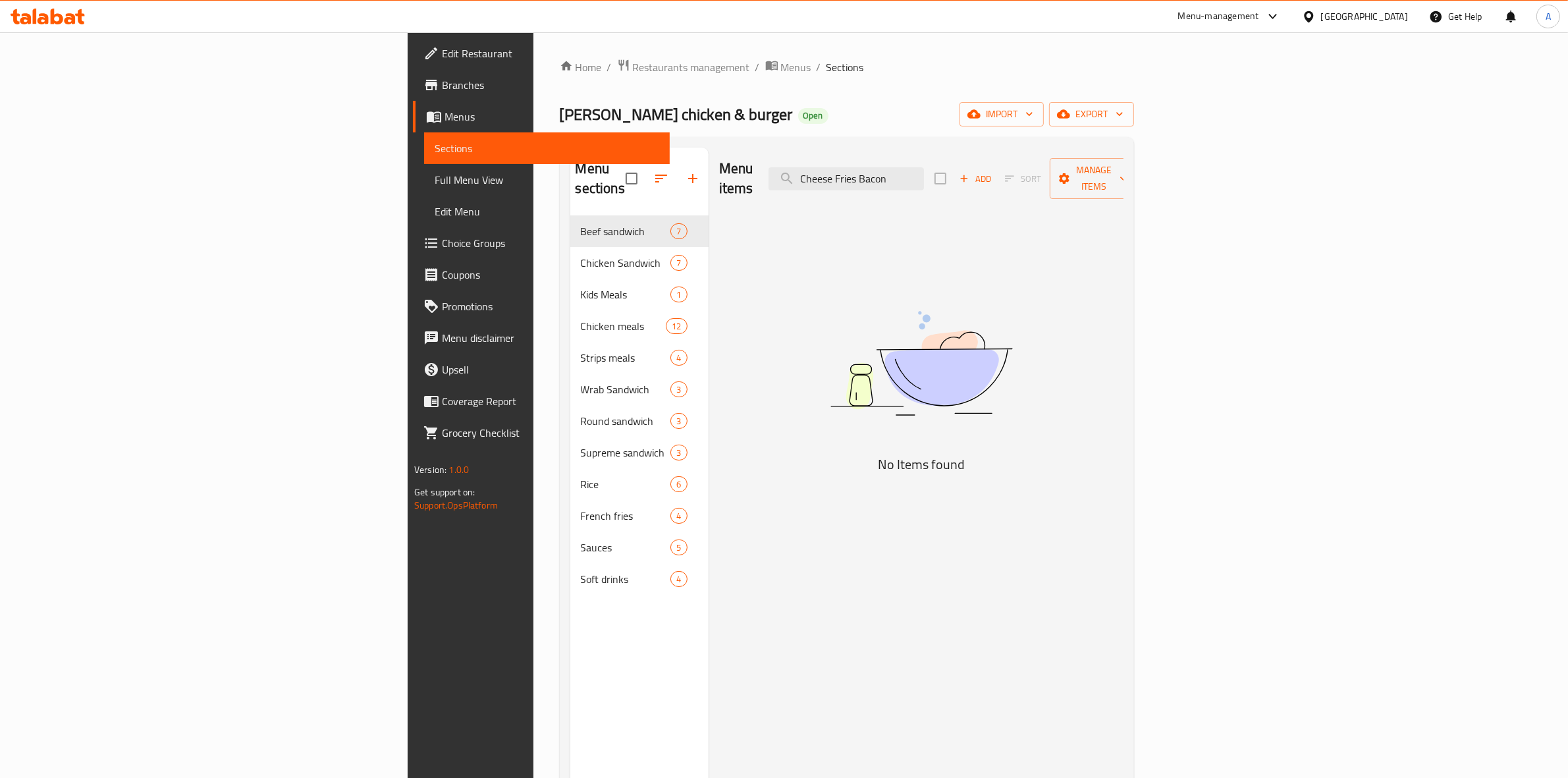
click at [33, 18] on icon at bounding box center [35, 16] width 4 height 15
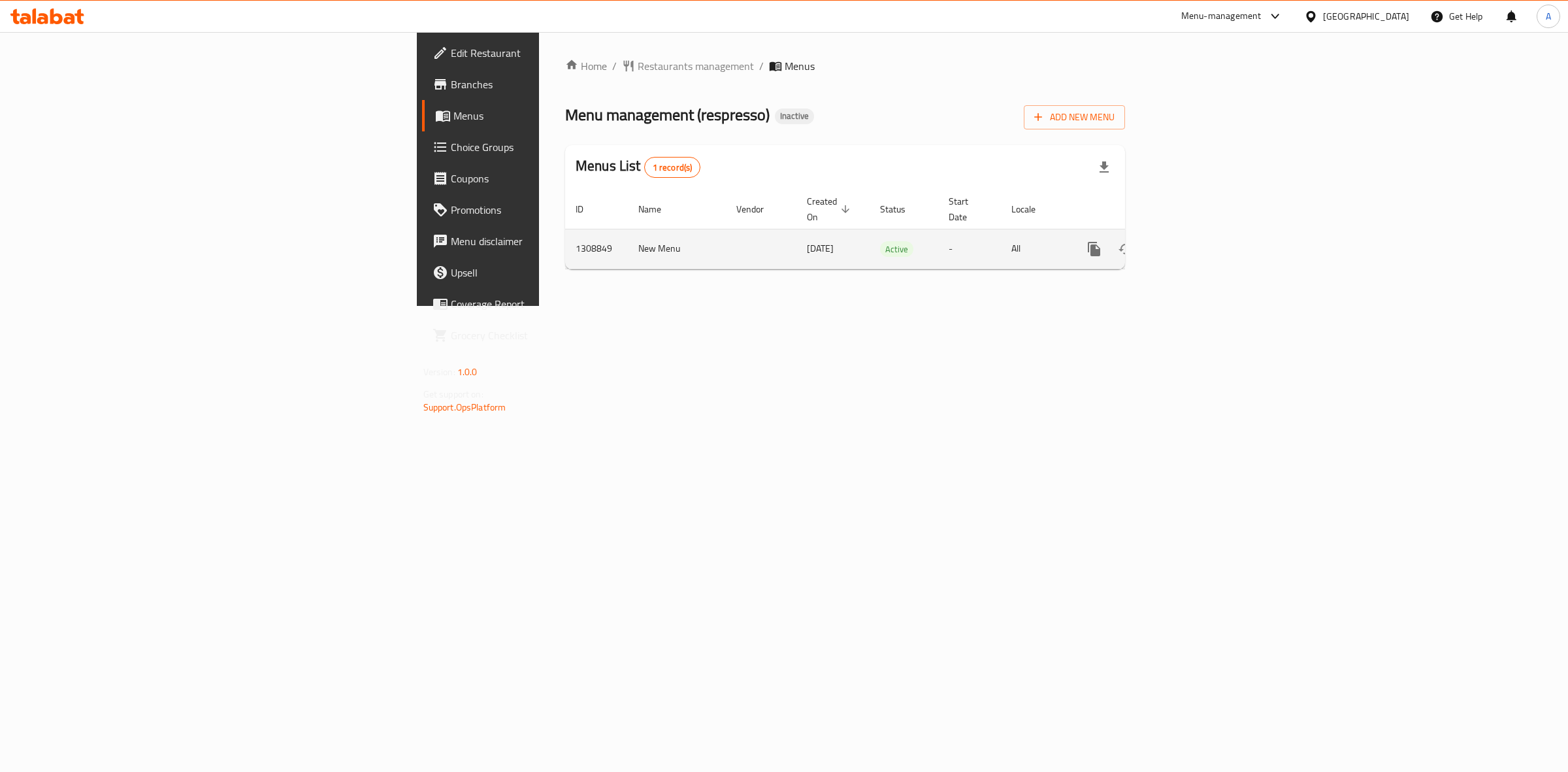
click at [1196, 241] on icon "enhanced table" at bounding box center [1188, 249] width 16 height 16
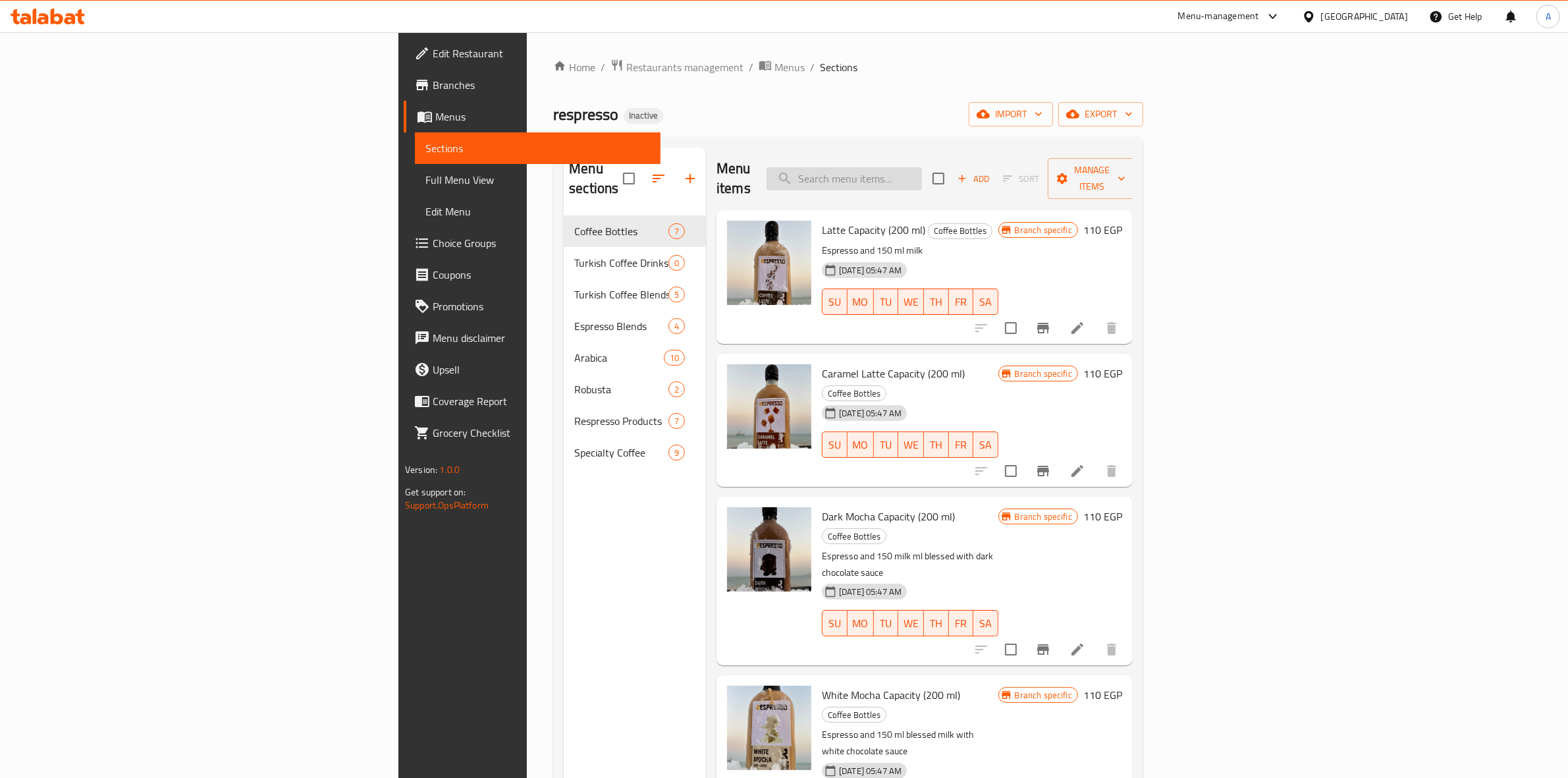
click at [922, 177] on input "search" at bounding box center [844, 179] width 155 height 23
paste input "775810"
type input "775810"
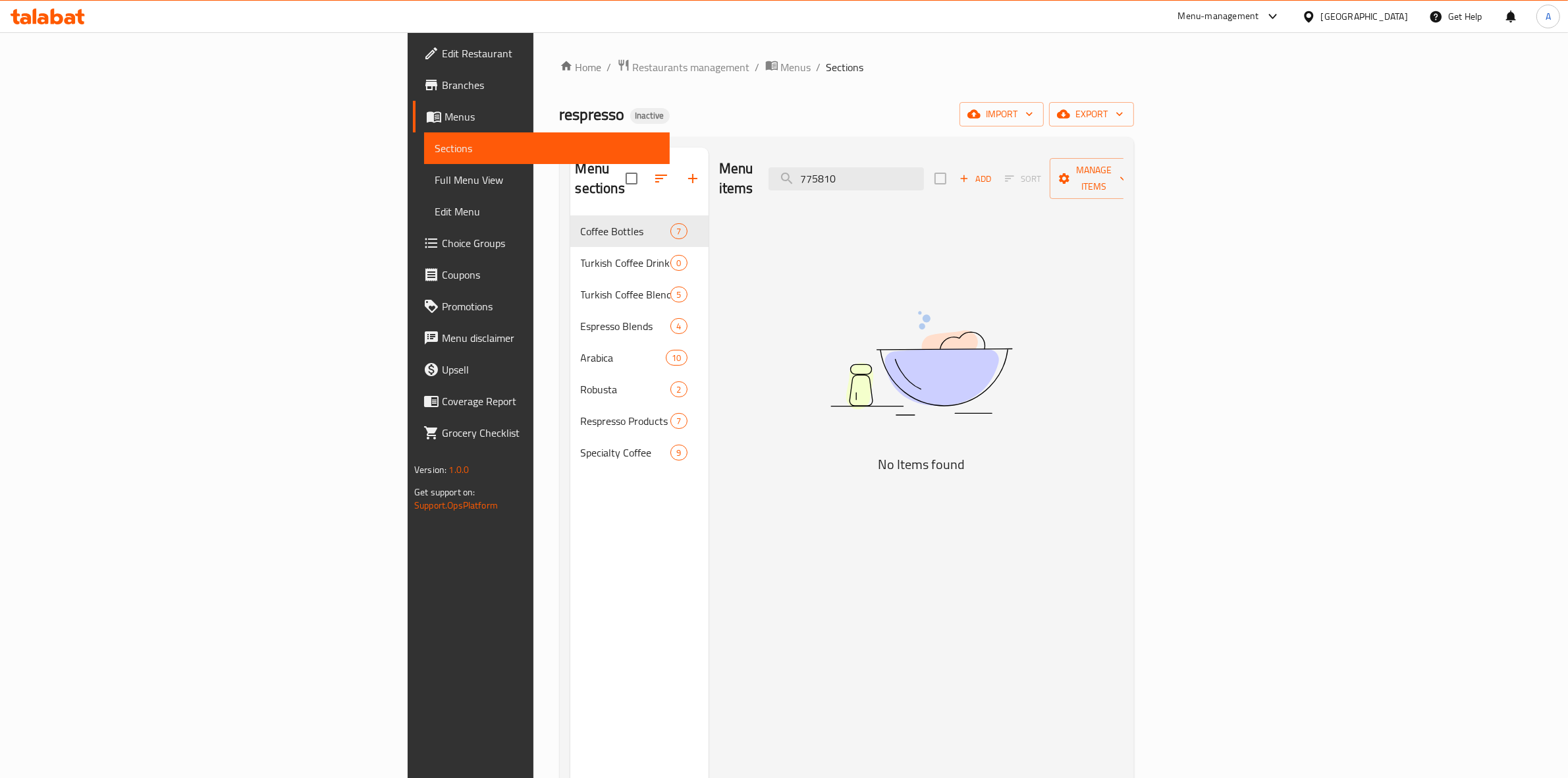
drag, startPoint x: 1002, startPoint y: 172, endPoint x: 760, endPoint y: 162, distance: 242.2
click at [760, 162] on div "Menu items 775810 Add Sort Manage items" at bounding box center [921, 178] width 404 height 62
drag, startPoint x: 1010, startPoint y: 163, endPoint x: 815, endPoint y: 166, distance: 195.0
click at [815, 166] on div "Menu items lamista Add Sort Manage items" at bounding box center [921, 178] width 404 height 62
click at [924, 178] on input "lamista" at bounding box center [847, 179] width 155 height 23
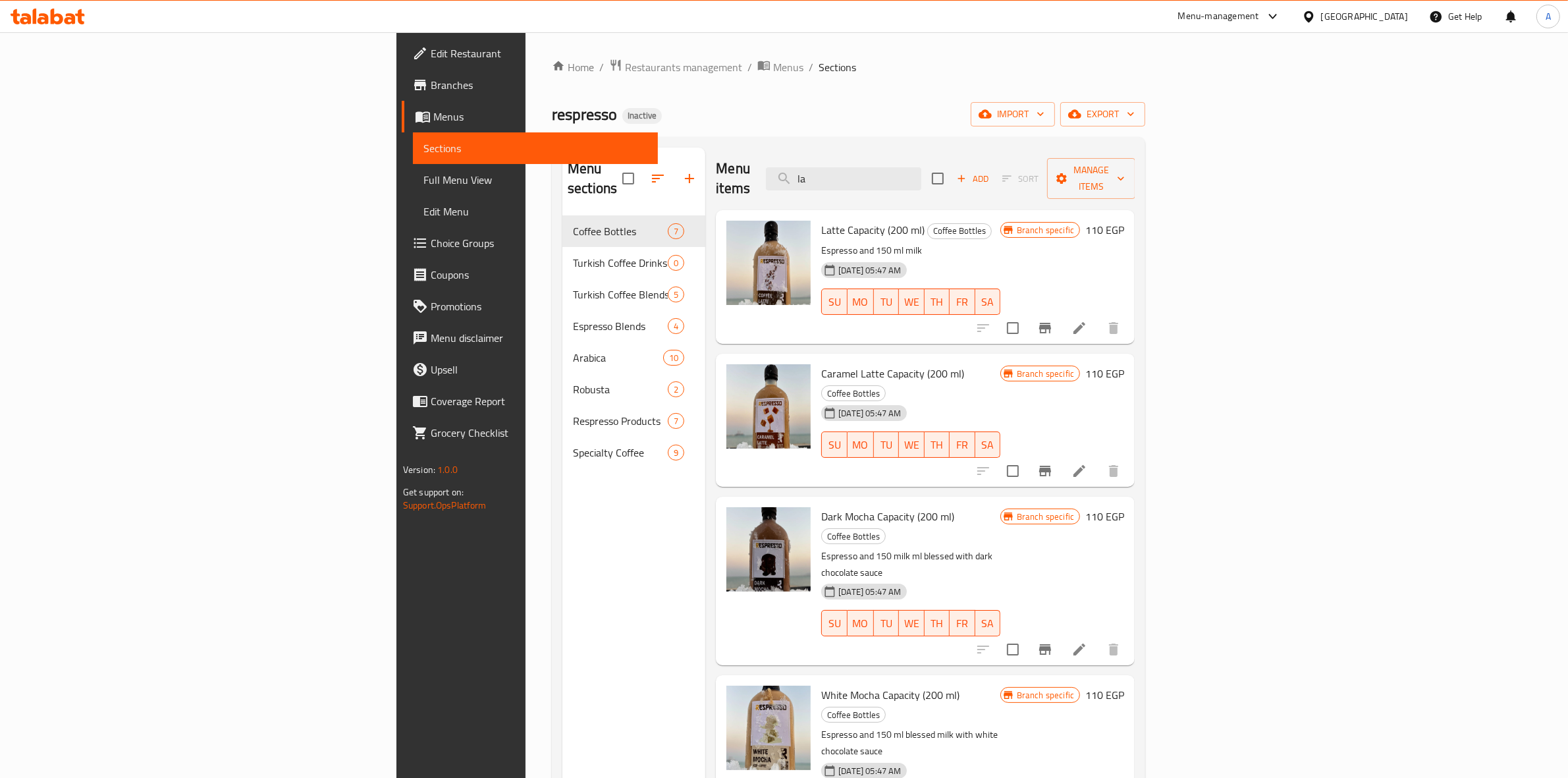
drag, startPoint x: 986, startPoint y: 168, endPoint x: 718, endPoint y: 208, distance: 271.0
click at [718, 208] on div "Menu items la Add Sort Manage items Latte Capacity (200 ml) Coffee Bottles Espr…" at bounding box center [920, 537] width 429 height 778
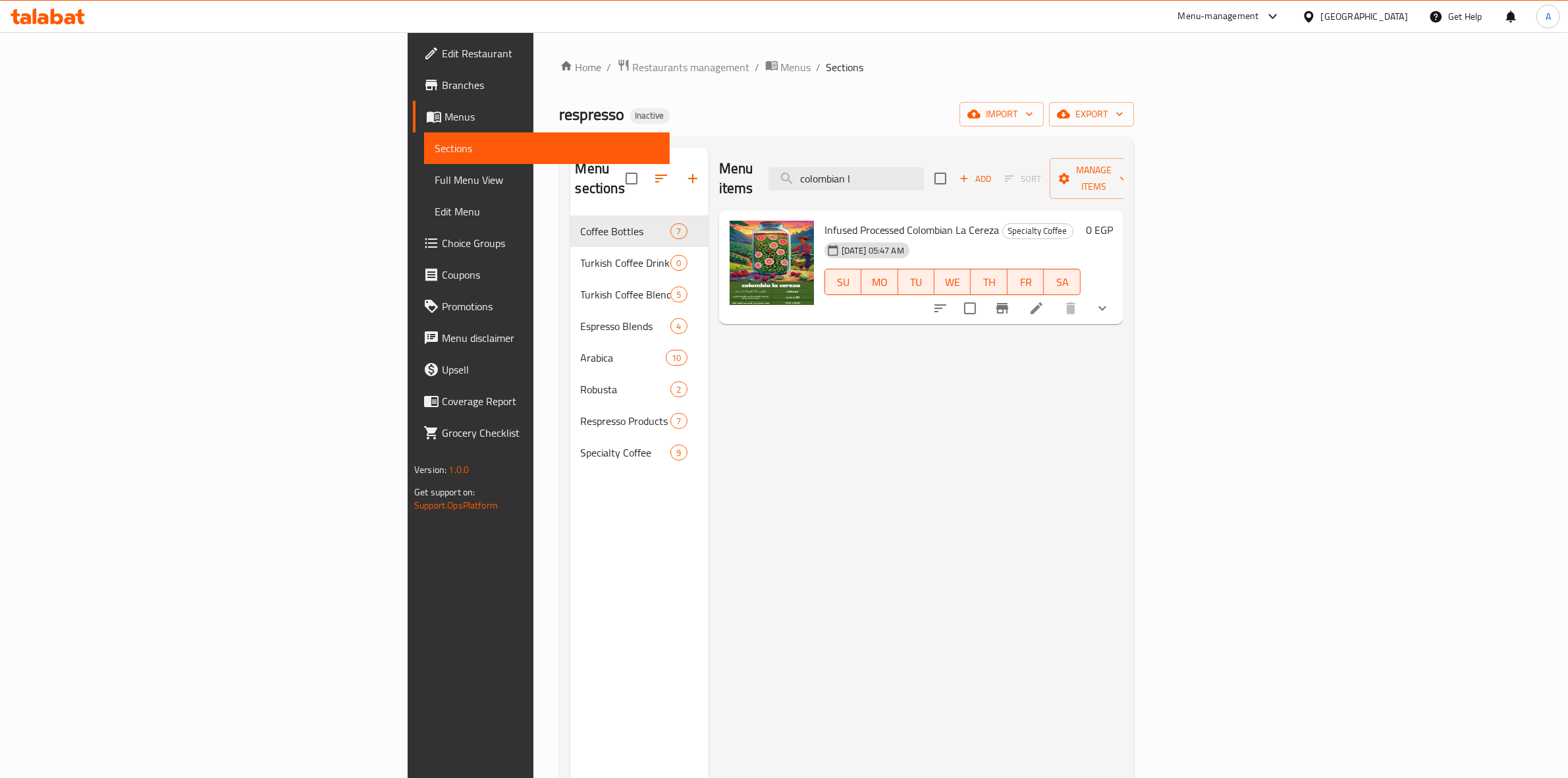
drag, startPoint x: 1026, startPoint y: 178, endPoint x: 792, endPoint y: 126, distance: 239.7
click at [792, 126] on div "Home / Restaurants management / Menus / Sections respresso Inactive import expo…" at bounding box center [847, 497] width 574 height 877
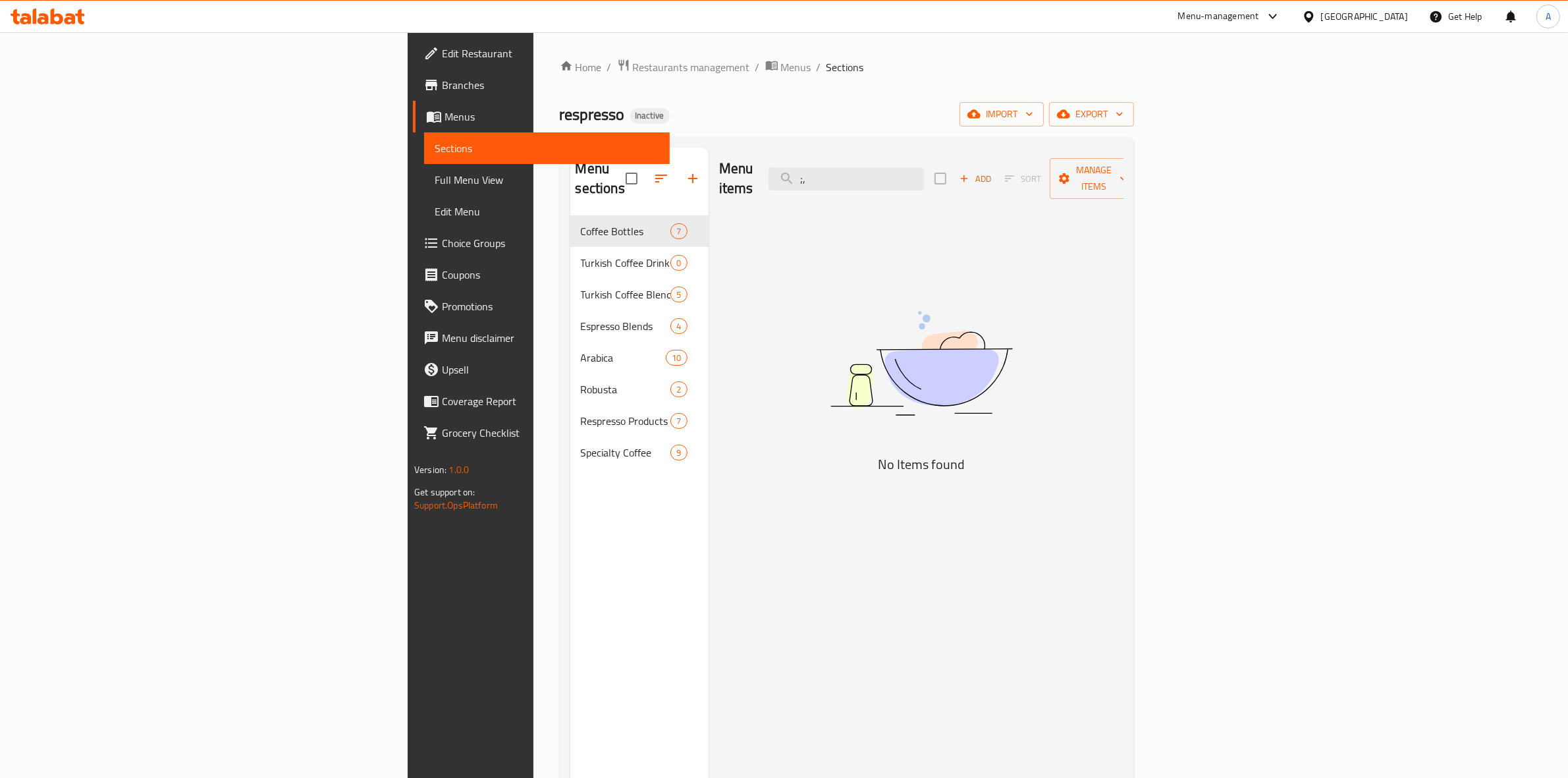
type input ";"
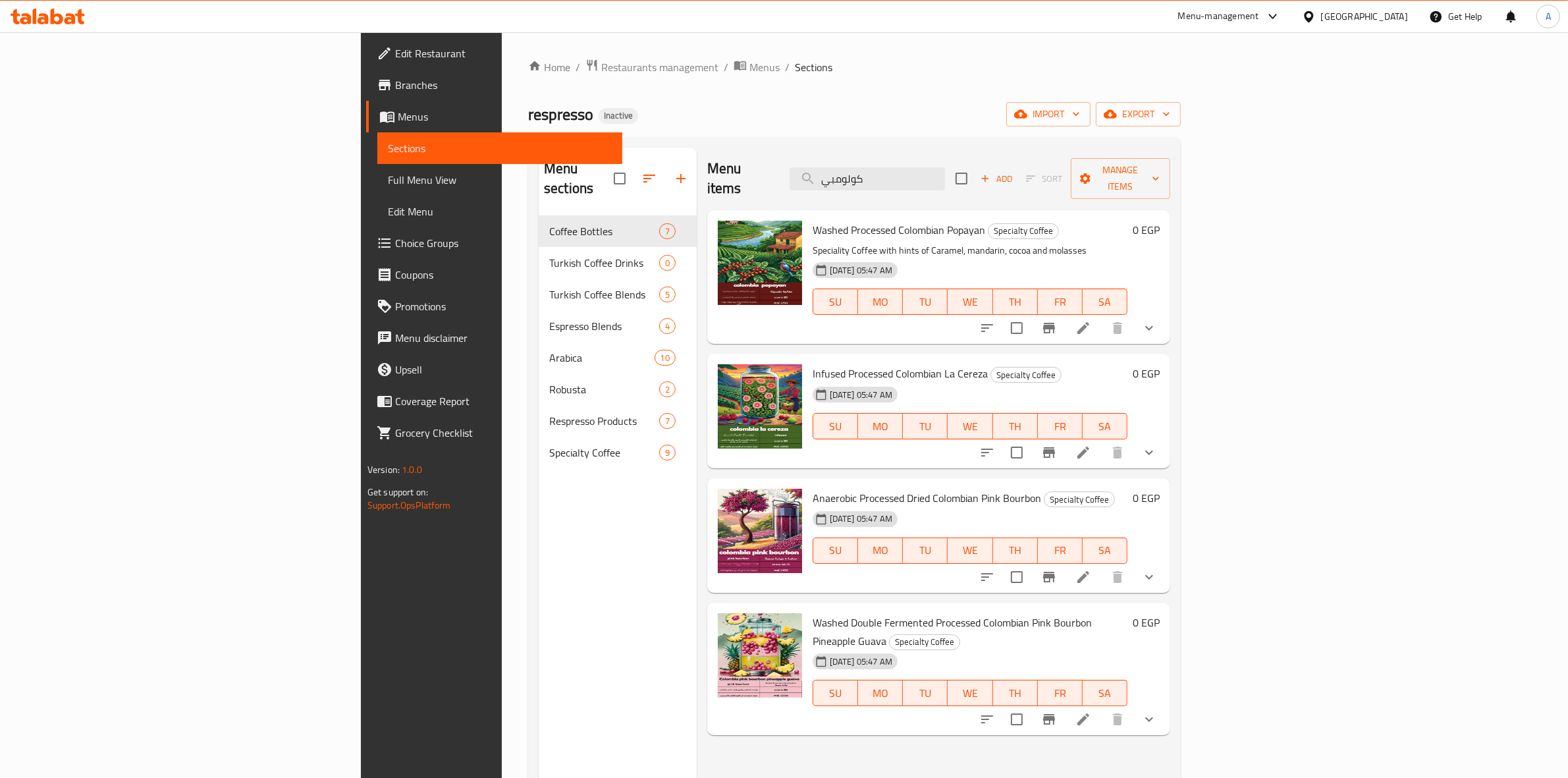
drag, startPoint x: 1029, startPoint y: 170, endPoint x: 856, endPoint y: 163, distance: 173.1
click at [865, 165] on div "Menu items كولومبي Add Sort Manage items" at bounding box center [939, 178] width 463 height 62
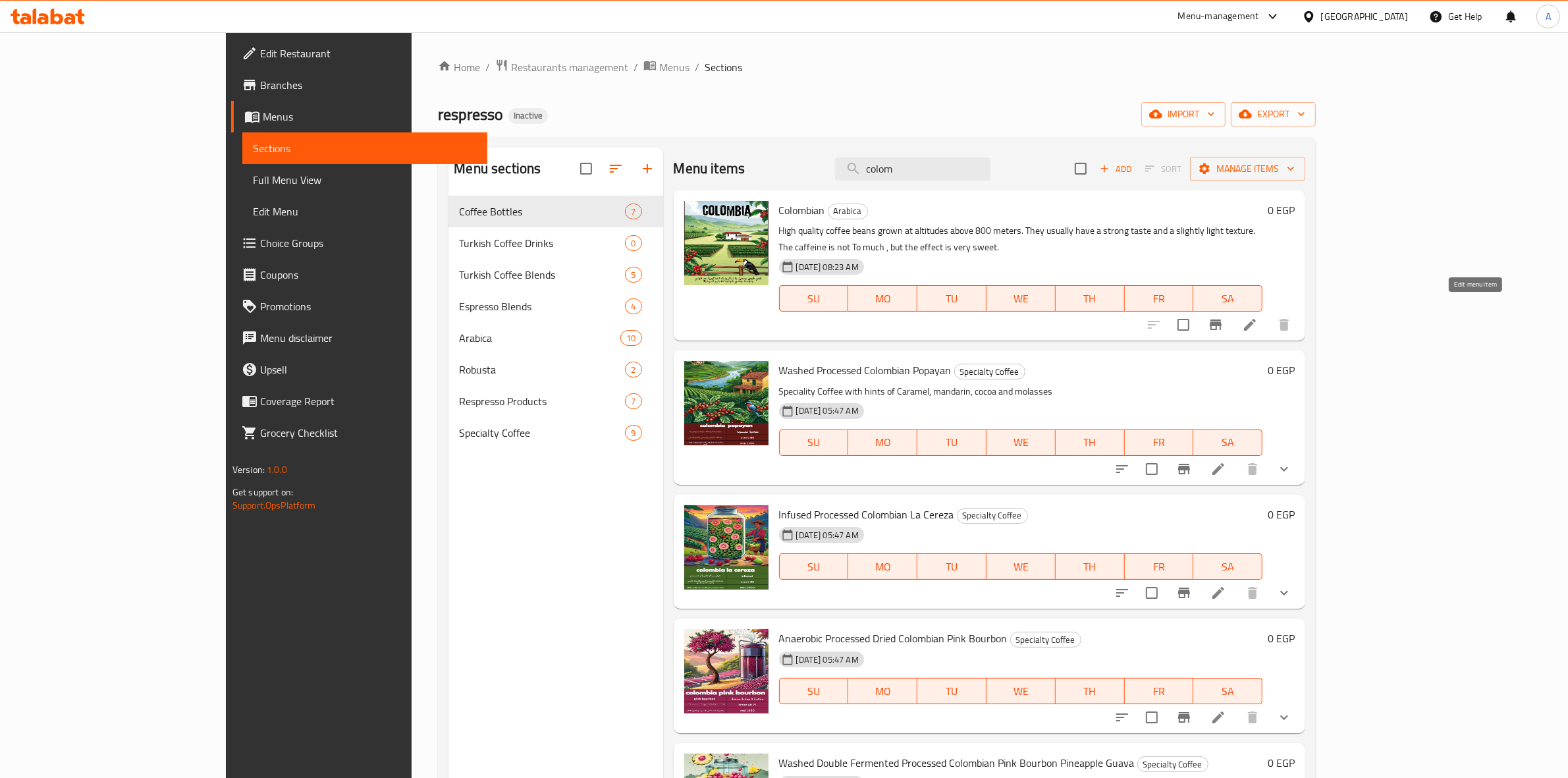
type input "colom"
click at [1258, 317] on icon at bounding box center [1250, 324] width 16 height 16
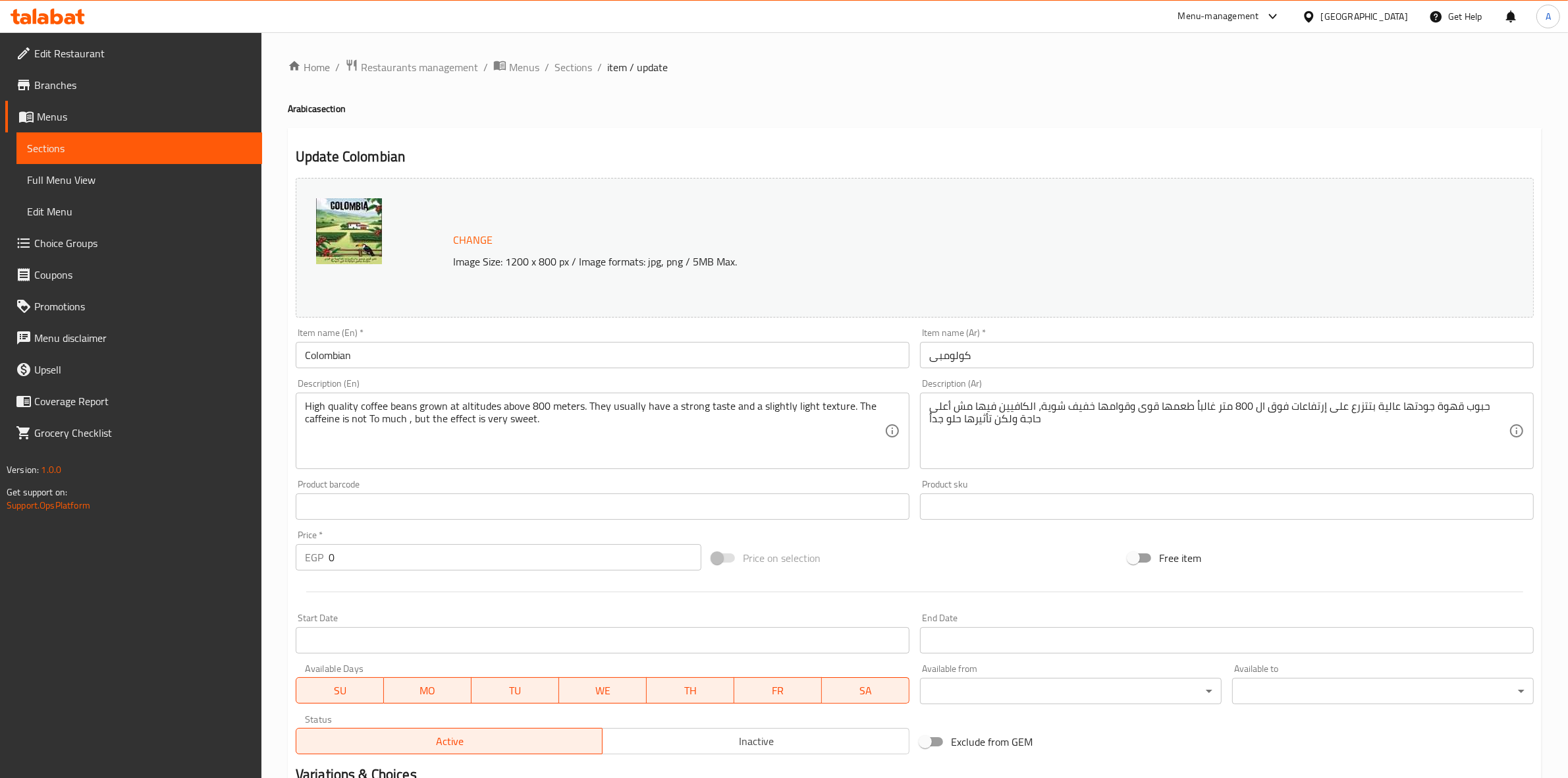
scroll to position [170, 0]
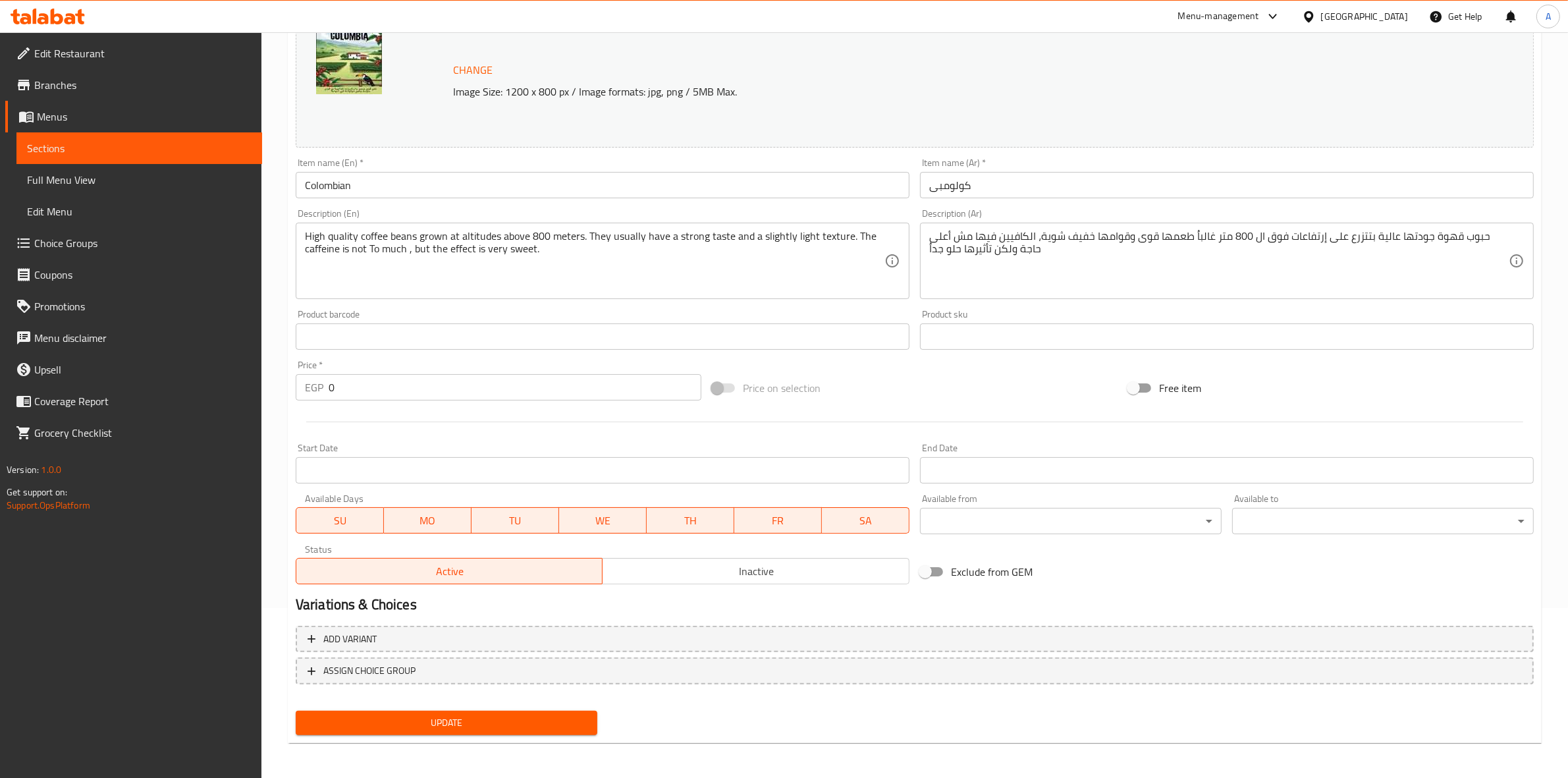
drag, startPoint x: 851, startPoint y: 71, endPoint x: 835, endPoint y: 78, distance: 17.5
click at [851, 71] on div "Change Image Size: 1200 x 800 px / Image formats: jpg, png / 5MB Max." at bounding box center [897, 78] width 898 height 43
click at [742, 577] on span "Inactive" at bounding box center [756, 571] width 296 height 19
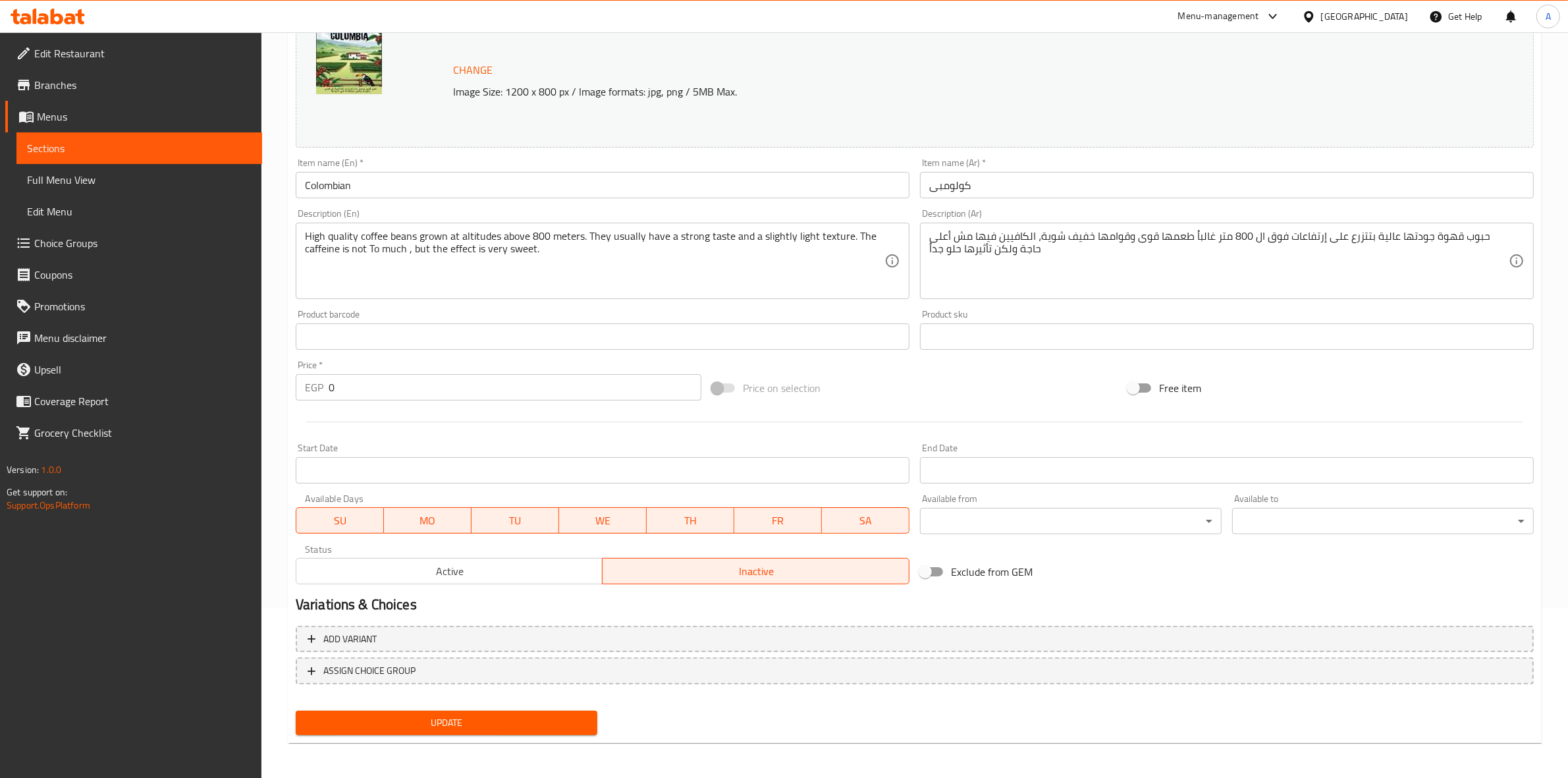
click at [415, 741] on div "Home / Restaurants management / Menus / Sections / item / update Arabica sectio…" at bounding box center [914, 321] width 1254 height 865
click at [429, 718] on span "Update" at bounding box center [446, 722] width 281 height 16
click at [342, 183] on input "Colombian" at bounding box center [603, 185] width 614 height 26
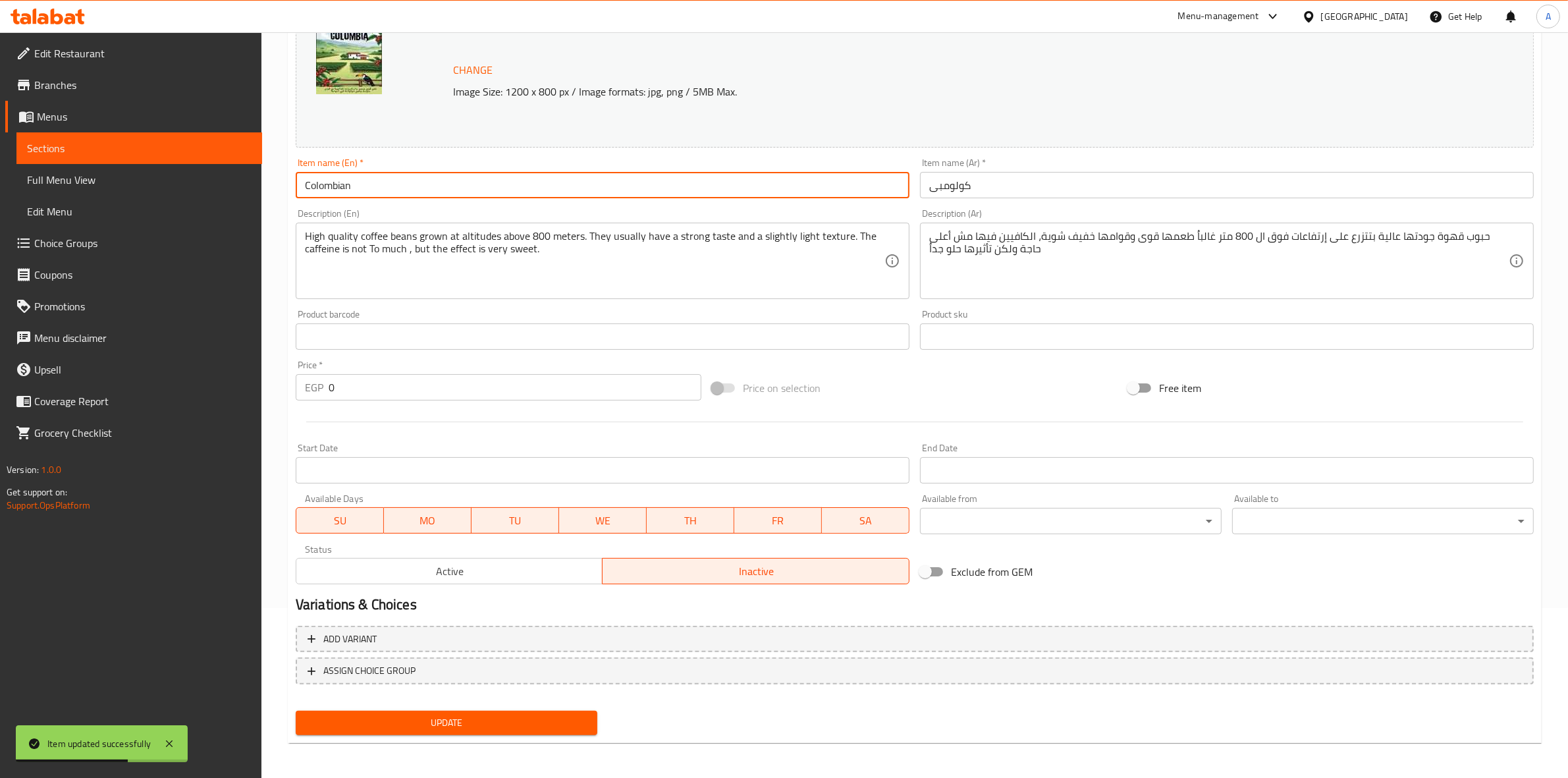
click at [342, 183] on input "Colombian" at bounding box center [603, 185] width 614 height 26
click at [341, 183] on input "Colombian" at bounding box center [603, 185] width 614 height 26
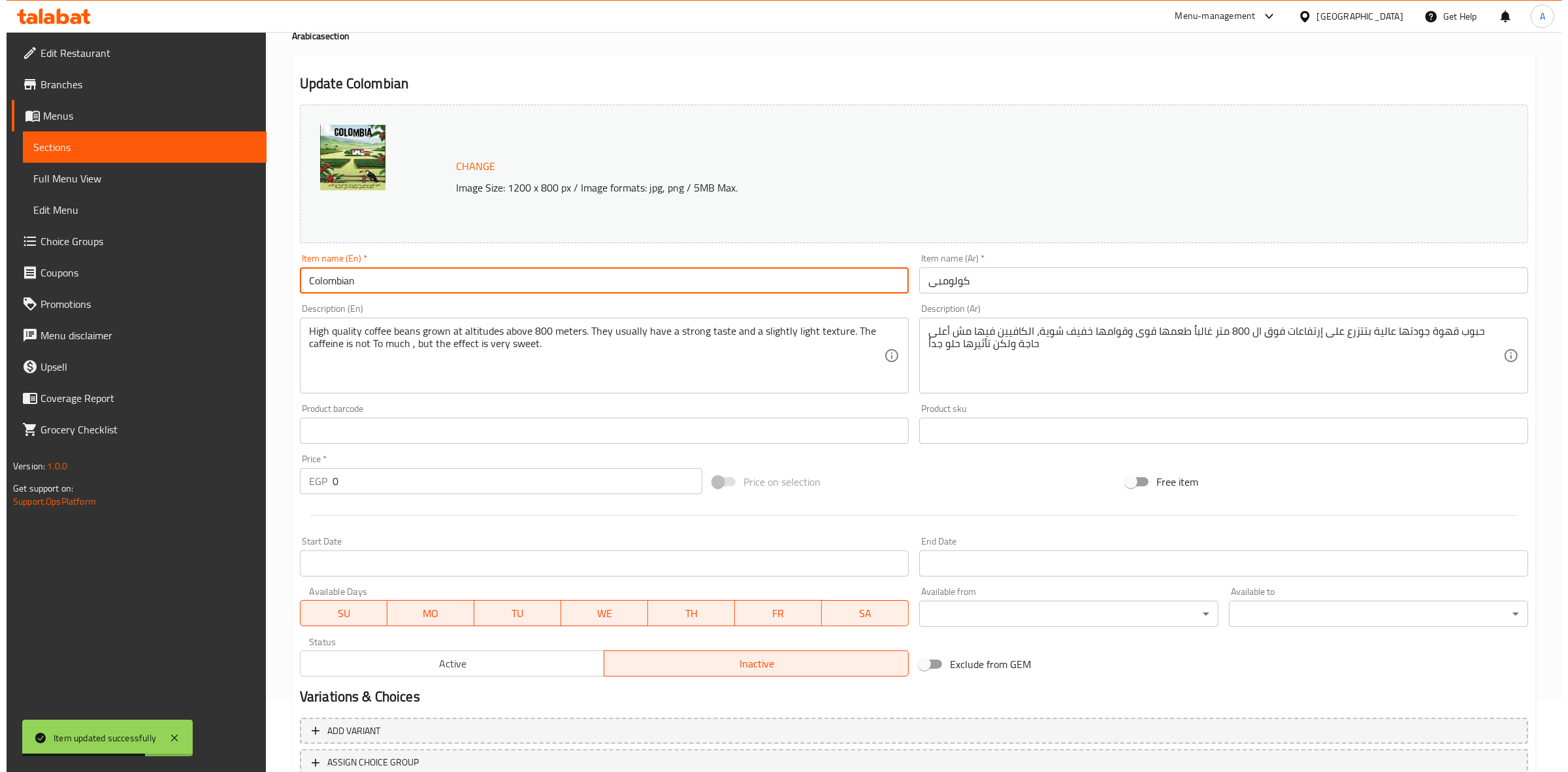
scroll to position [0, 0]
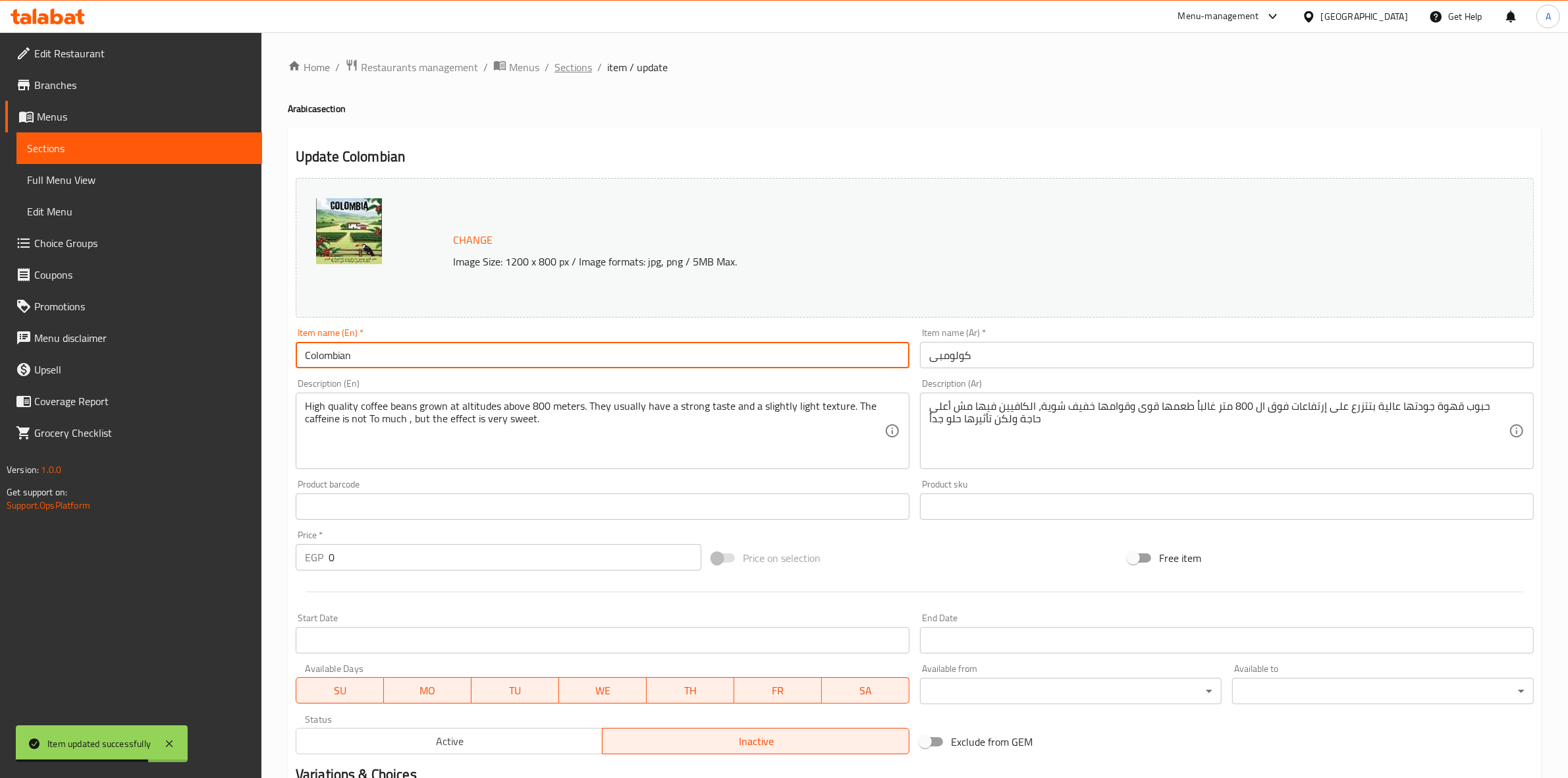
click at [568, 73] on span "Sections" at bounding box center [573, 67] width 38 height 16
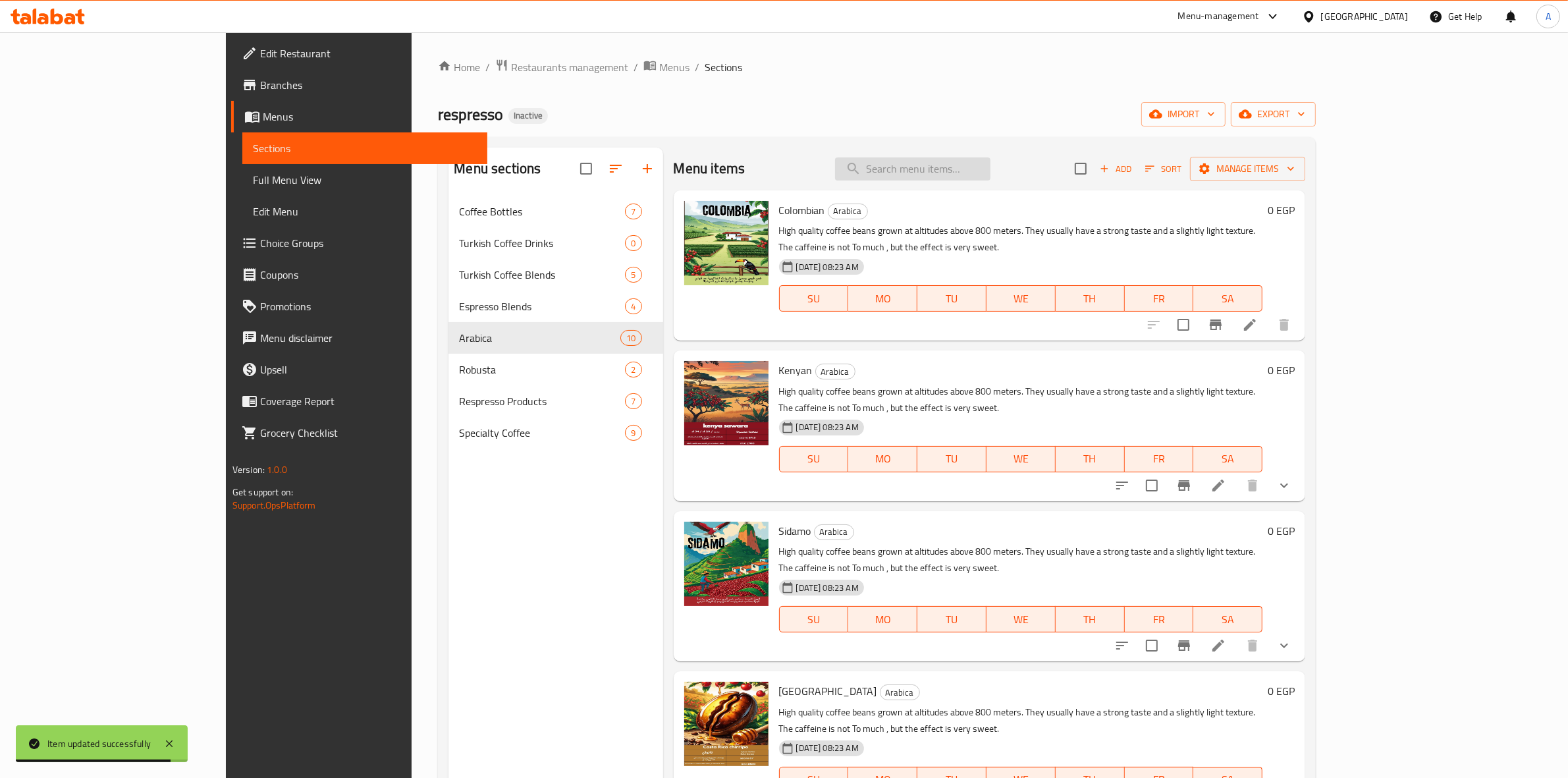
click at [973, 165] on input "search" at bounding box center [913, 169] width 155 height 23
paste input "Colombian"
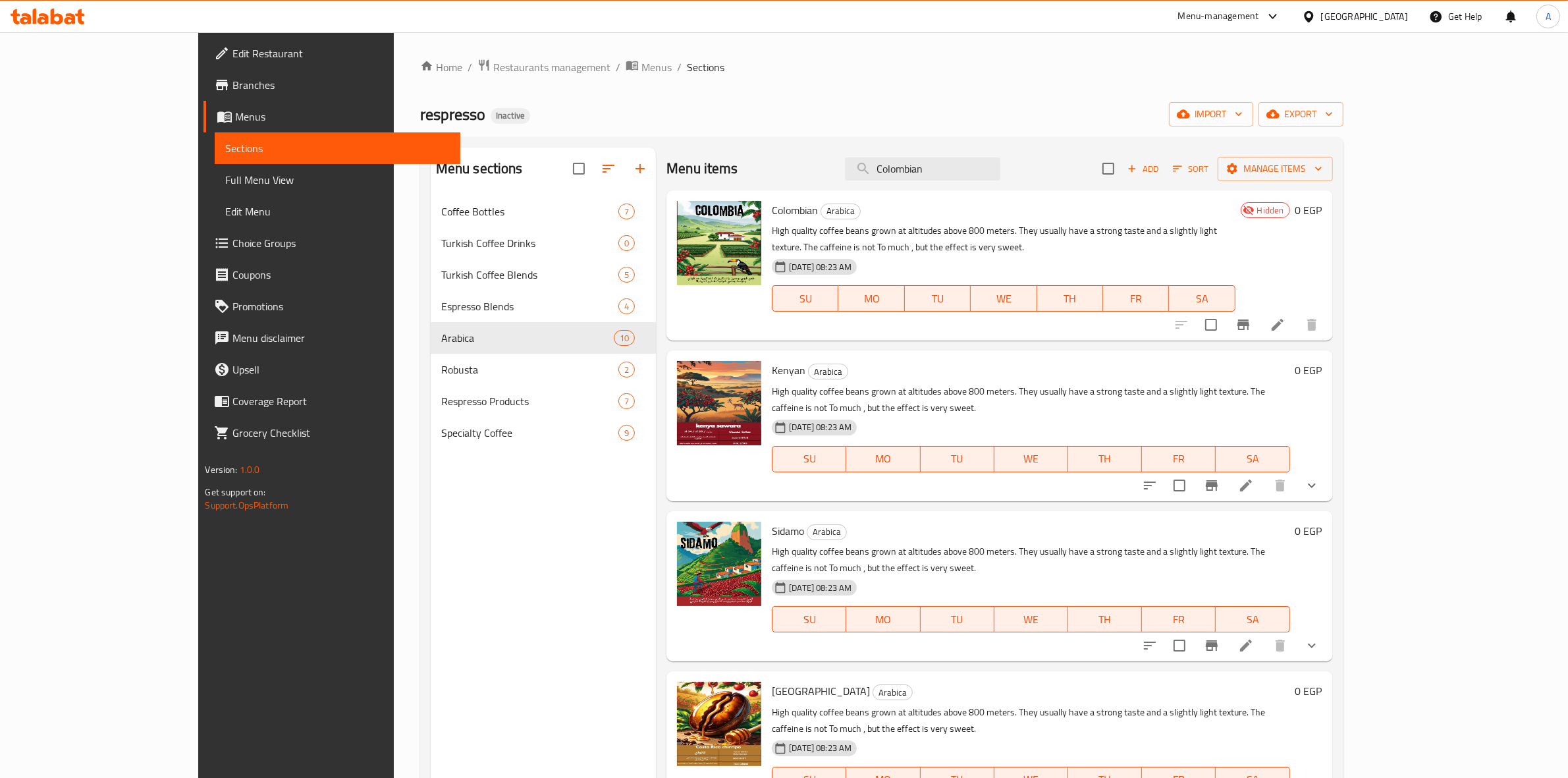
type input "Colombian"
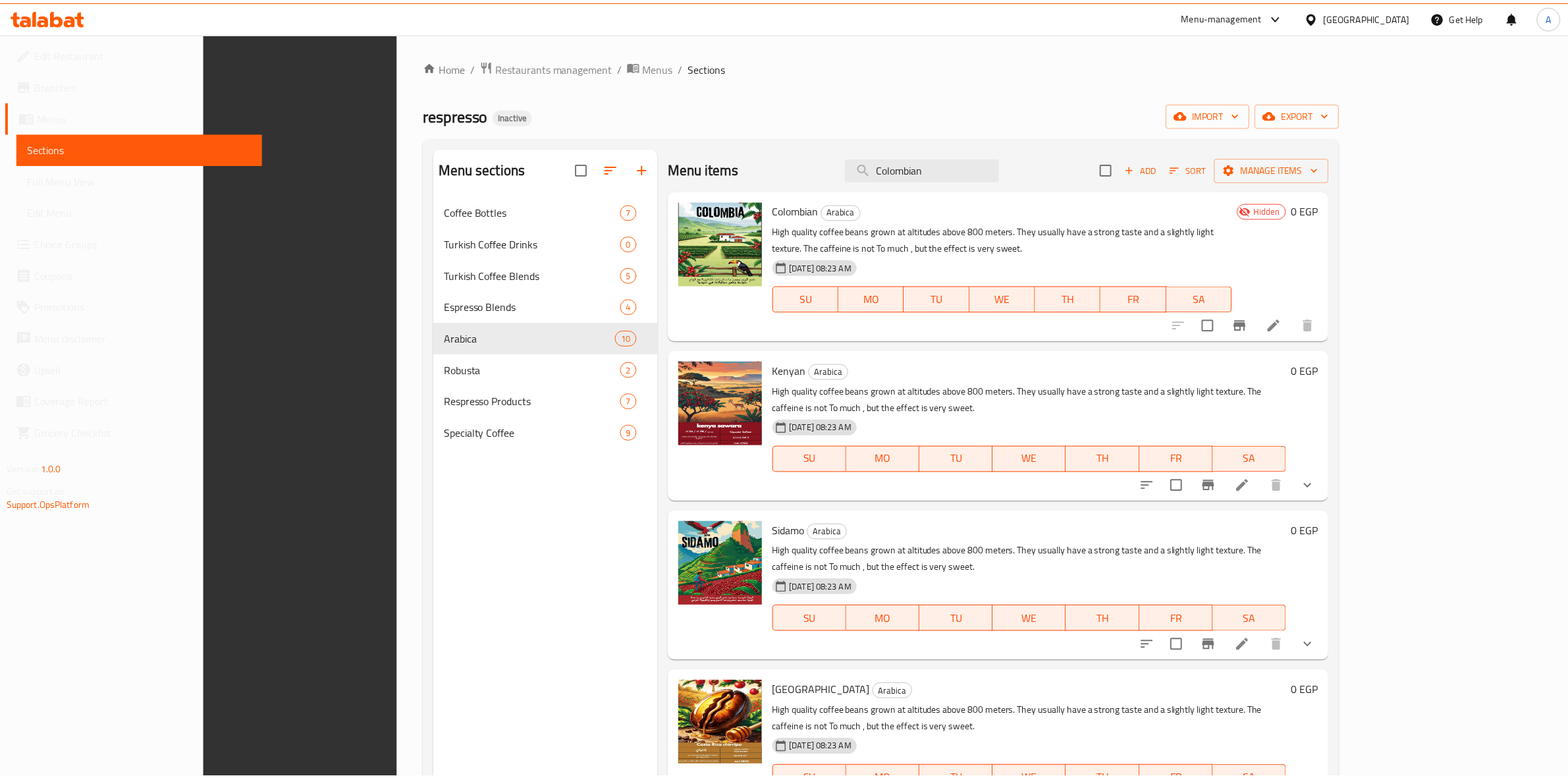
scroll to position [185, 0]
